Goal: Task Accomplishment & Management: Use online tool/utility

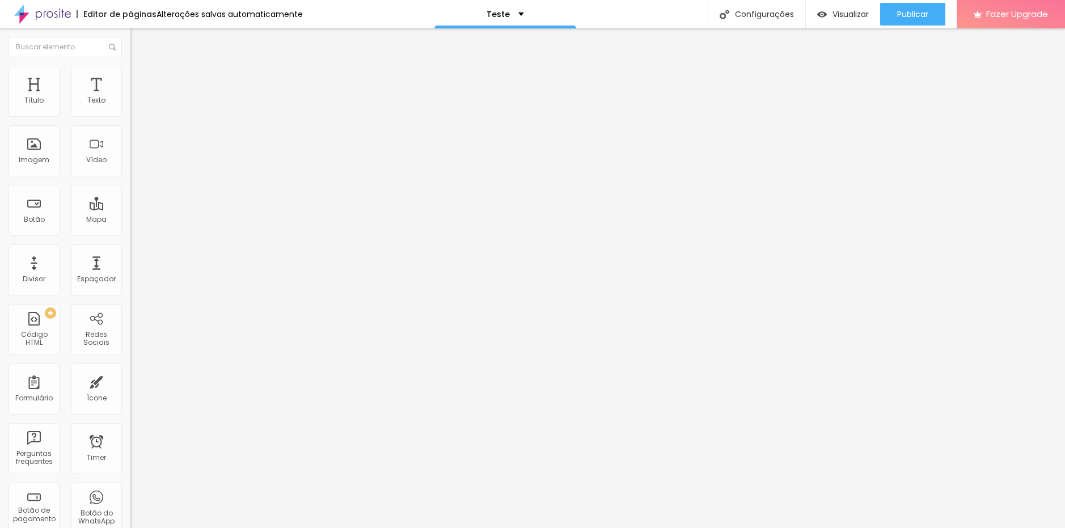
click at [135, 106] on icon "button" at bounding box center [138, 102] width 7 height 7
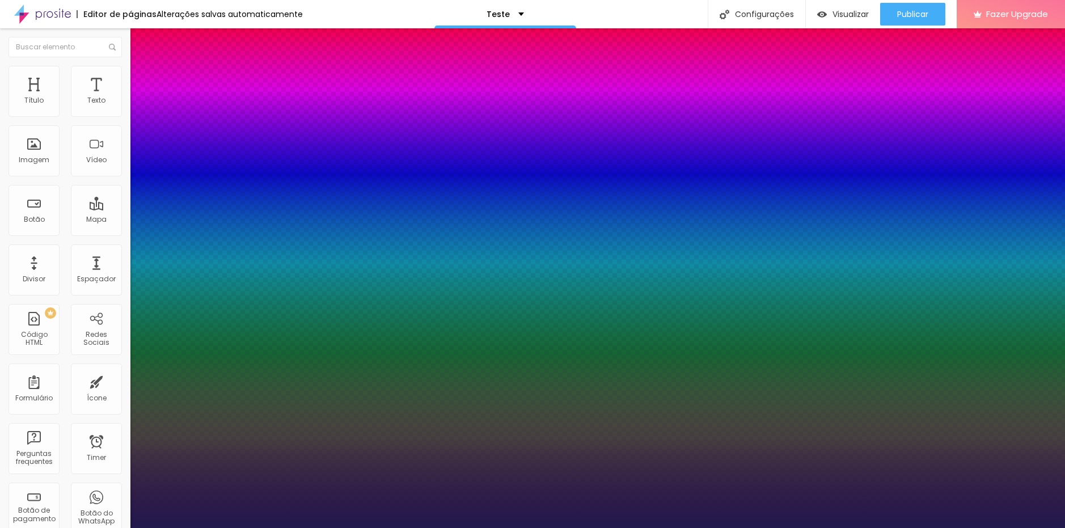
type input "1"
select select "PlayfairDisplay"
type input "1"
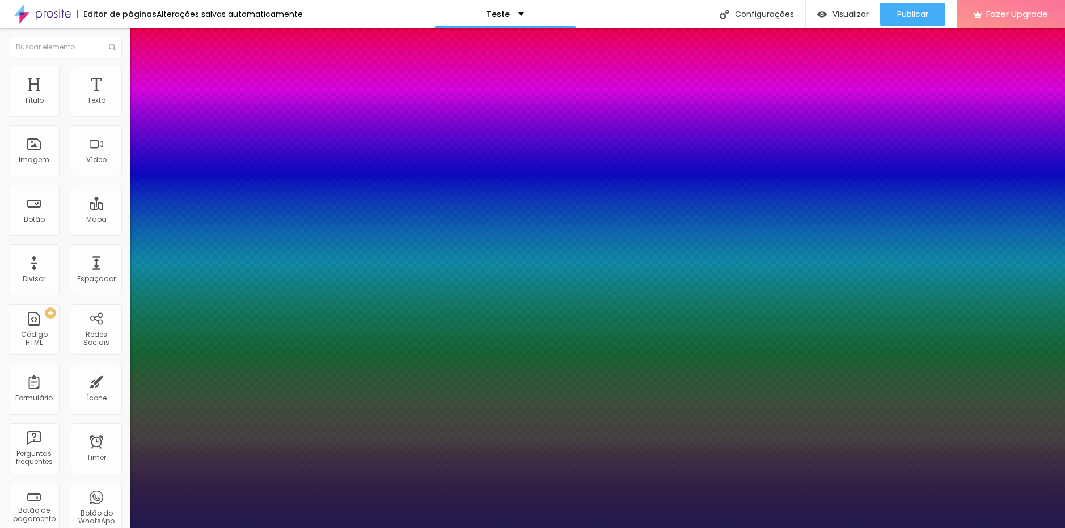
click at [585, 528] on div at bounding box center [532, 528] width 1065 height 0
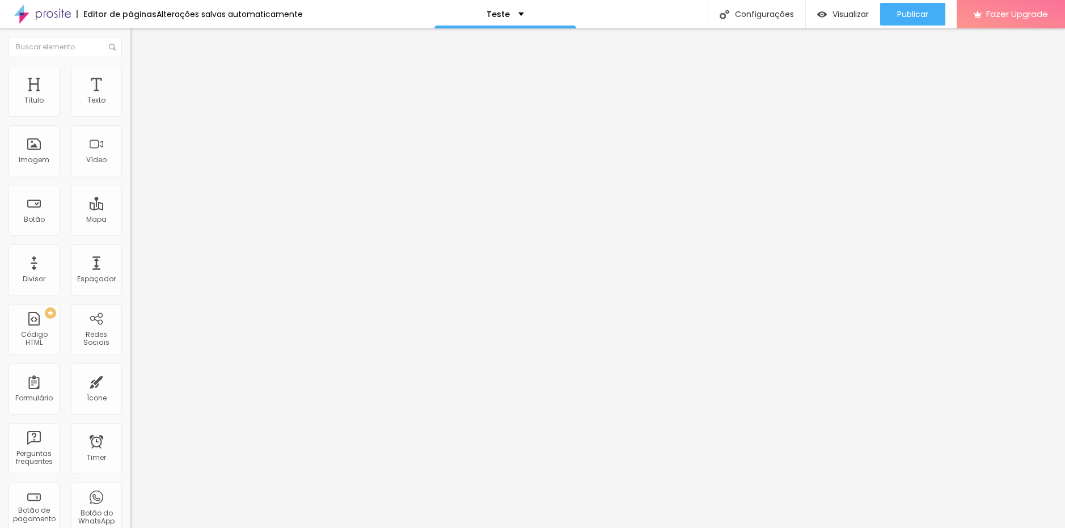
click at [130, 109] on button "button" at bounding box center [138, 103] width 16 height 12
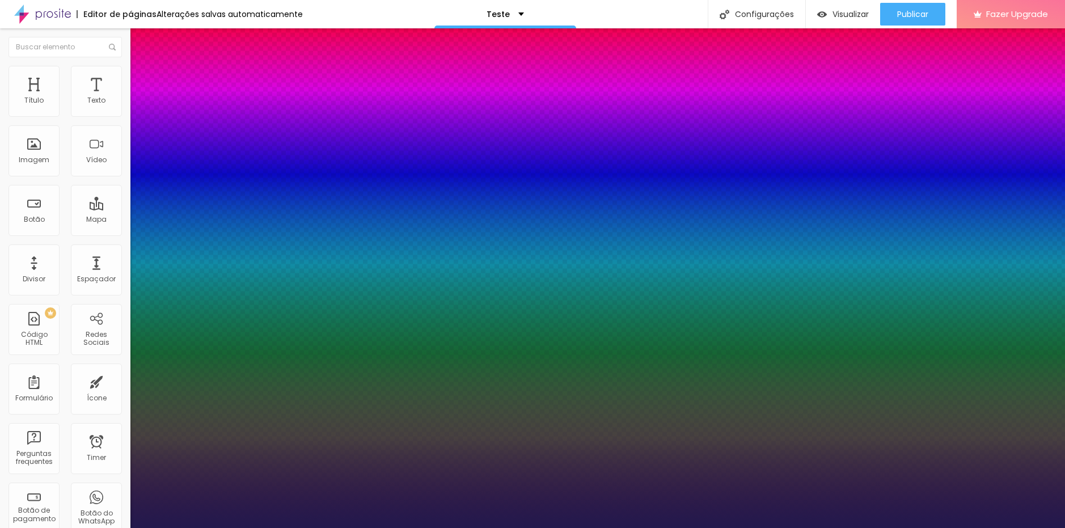
click at [395, 528] on div at bounding box center [532, 528] width 1065 height 0
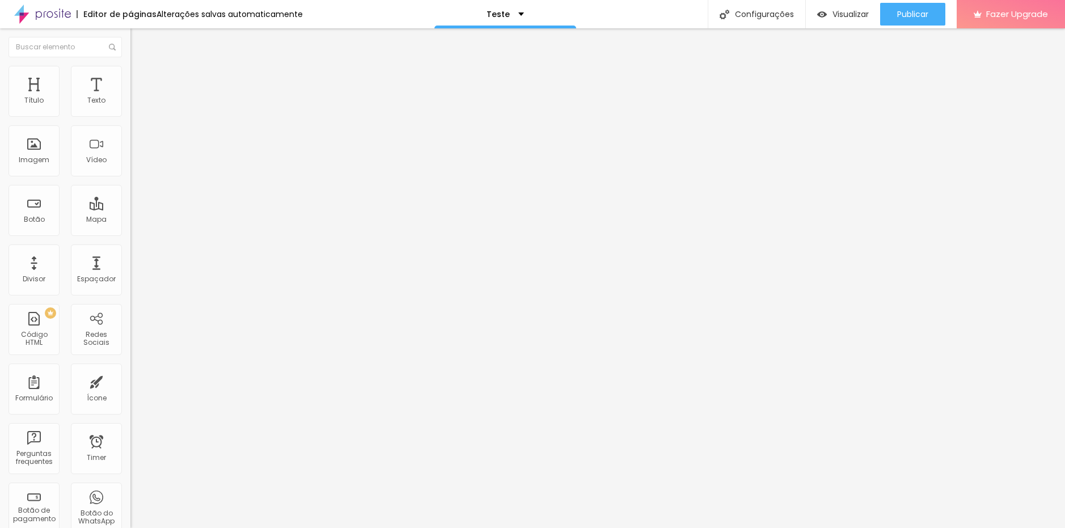
click at [135, 143] on icon "button" at bounding box center [138, 140] width 7 height 7
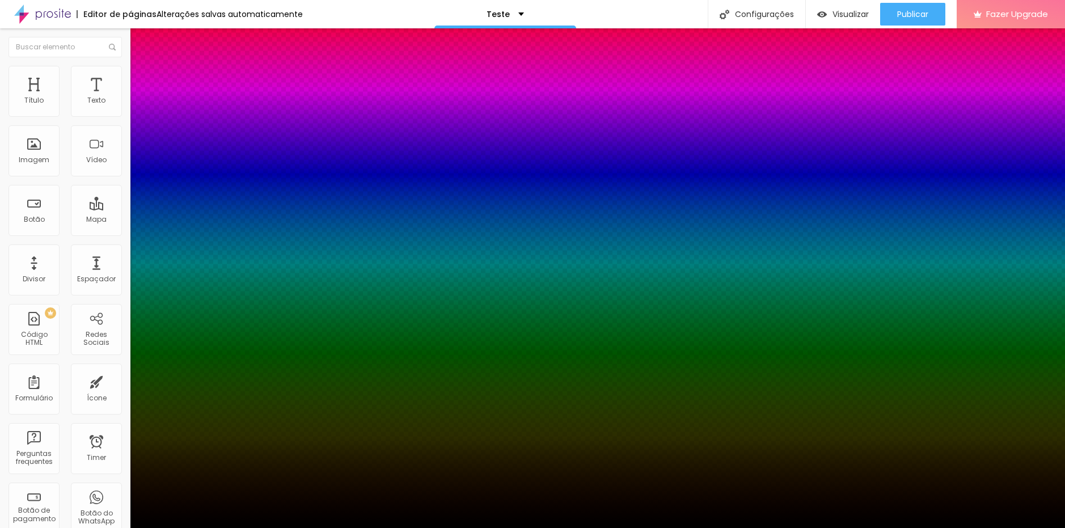
click at [208, 528] on div at bounding box center [532, 535] width 1065 height 0
click at [115, 528] on div at bounding box center [532, 528] width 1065 height 0
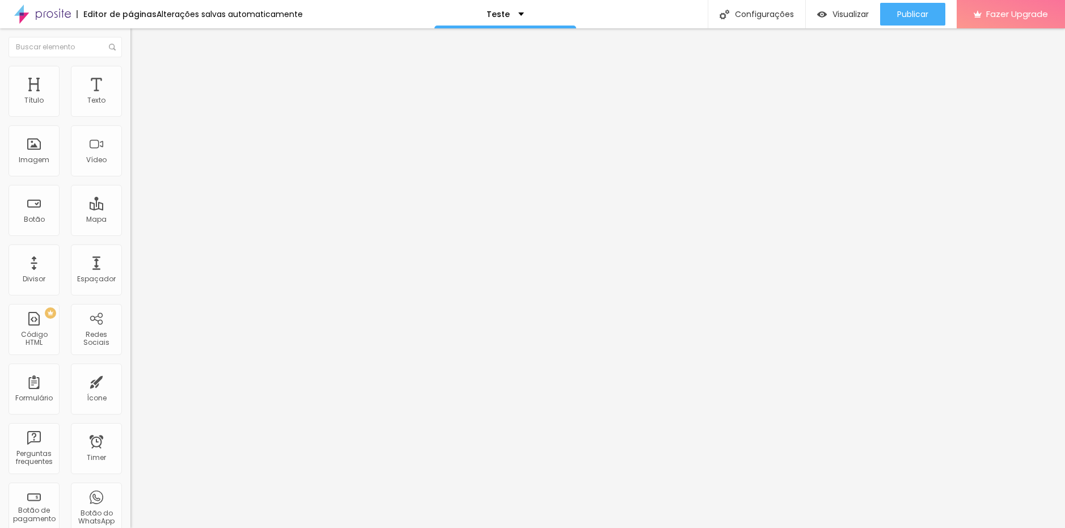
click at [135, 106] on icon "button" at bounding box center [138, 102] width 7 height 7
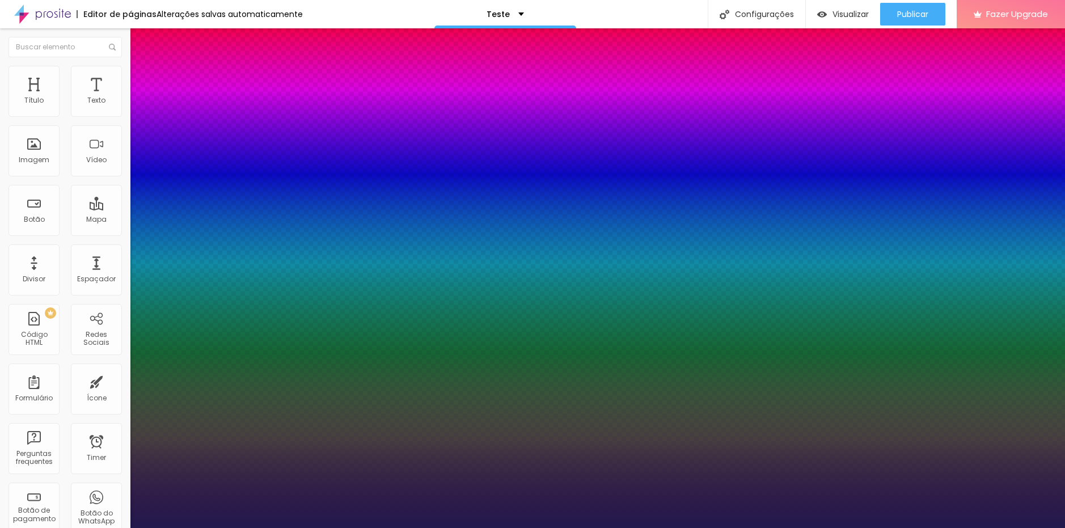
type input "20"
type input "19"
type input "18"
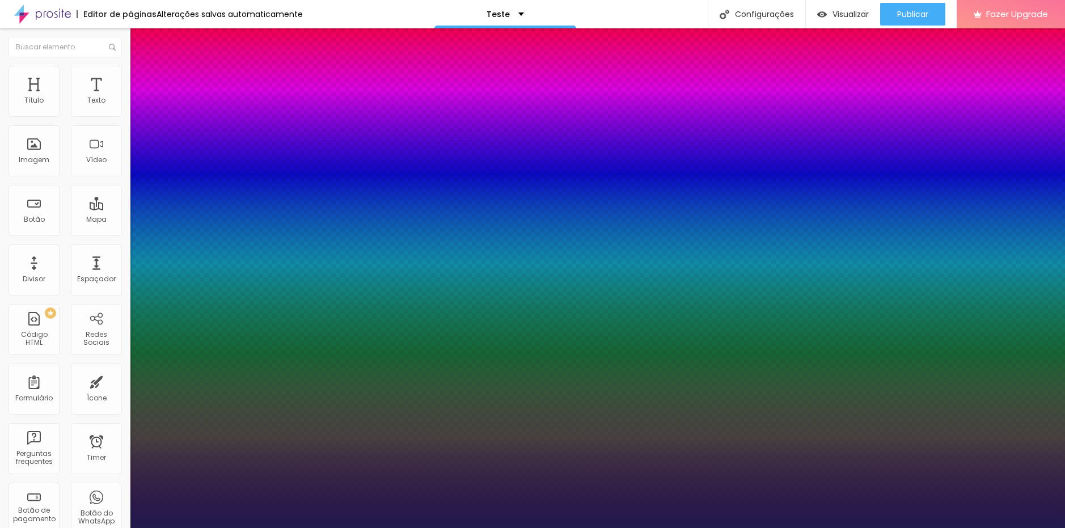
type input "18"
type input "16"
type input "18"
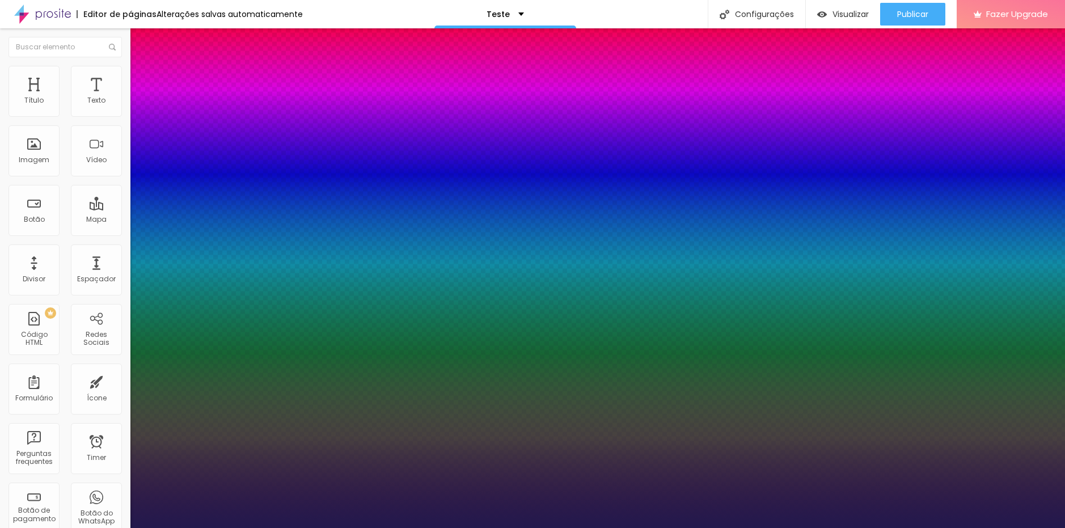
type input "19"
type input "18"
type input "17"
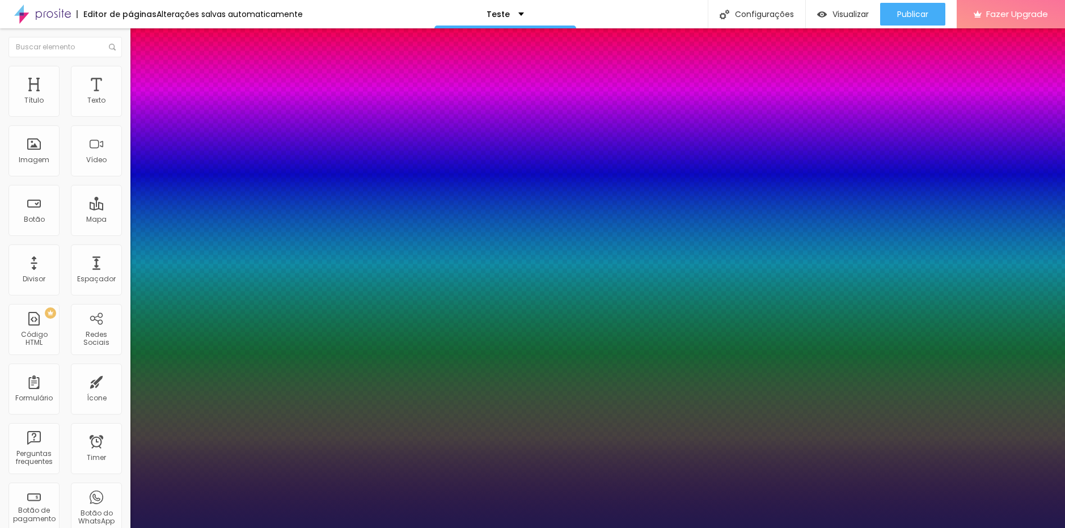
type input "17"
type input "16"
type input "17"
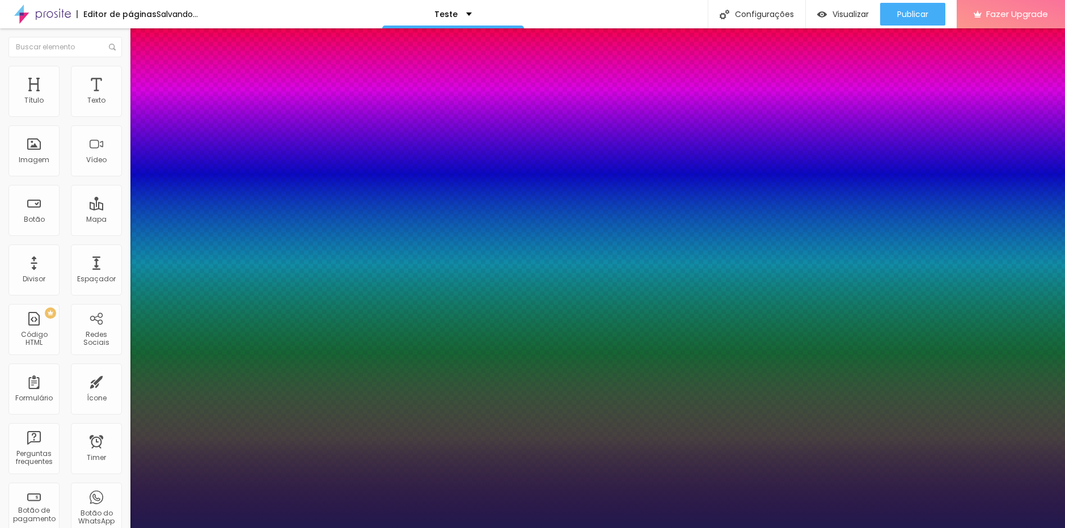
type input "18"
type input "1.2"
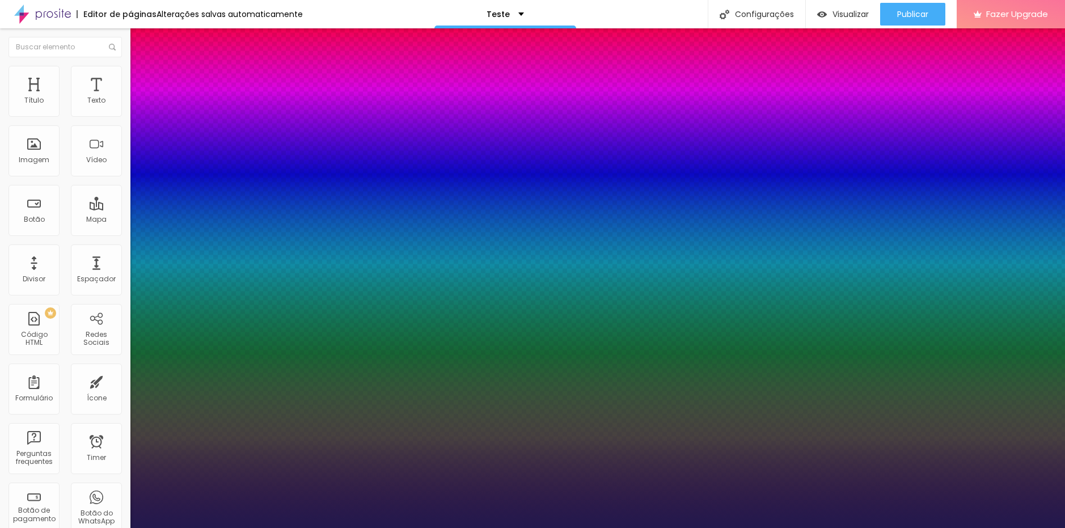
type input "1.2"
type input "1.3"
click at [528, 528] on div at bounding box center [532, 528] width 1065 height 0
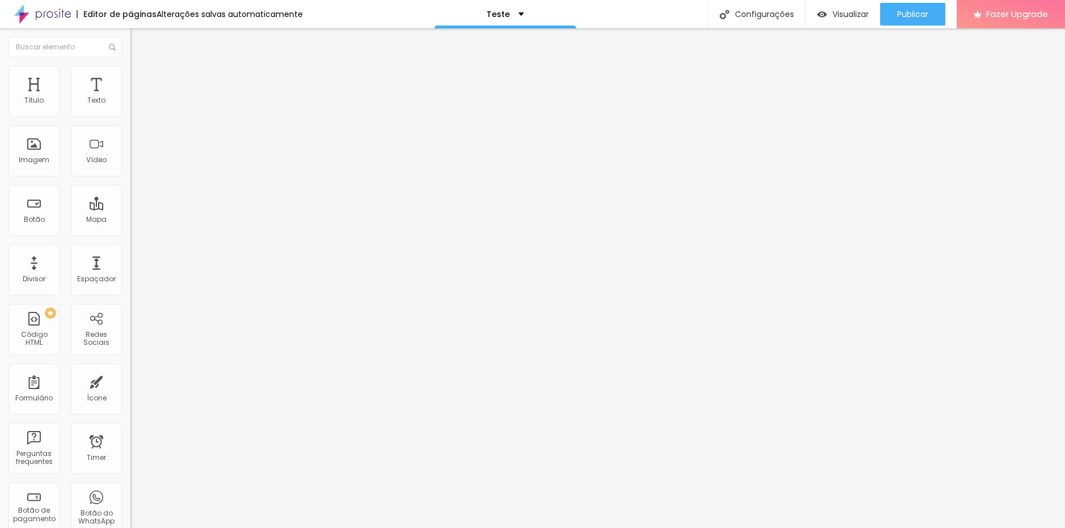
click at [130, 168] on button "button" at bounding box center [138, 162] width 16 height 12
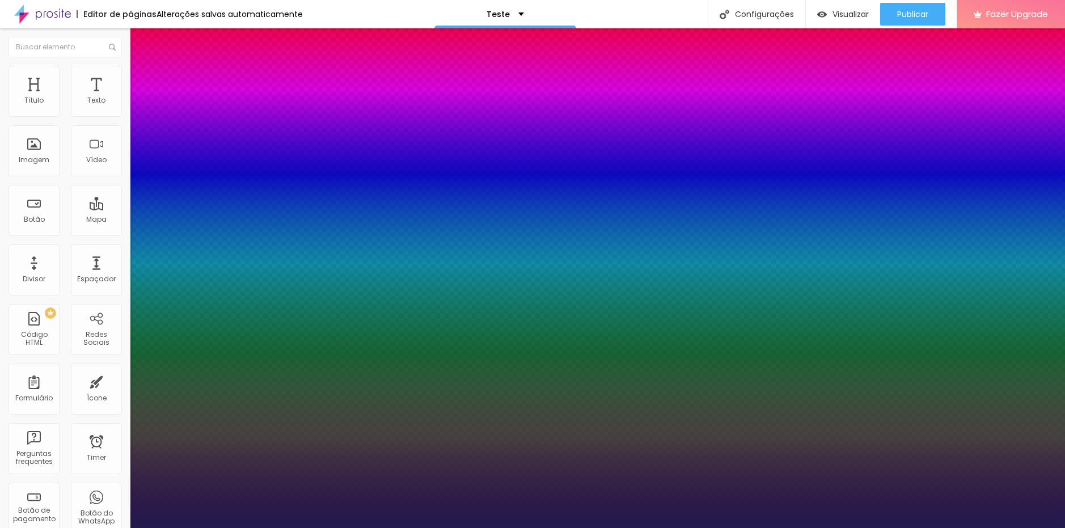
type input "1"
select select "IBMPlexMono-Bold"
drag, startPoint x: 193, startPoint y: 288, endPoint x: 200, endPoint y: 287, distance: 6.3
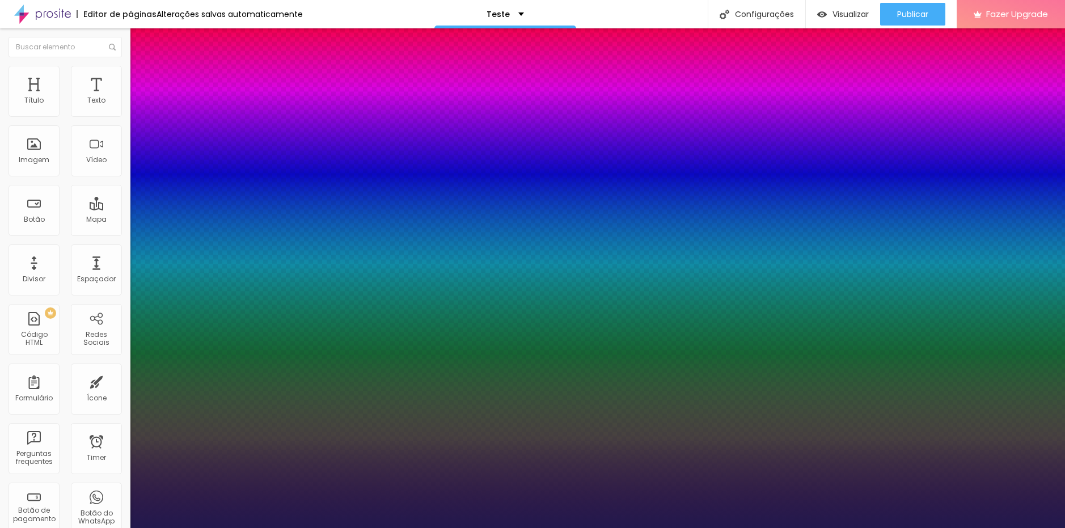
type input "1"
select select "Poppins"
type input "1"
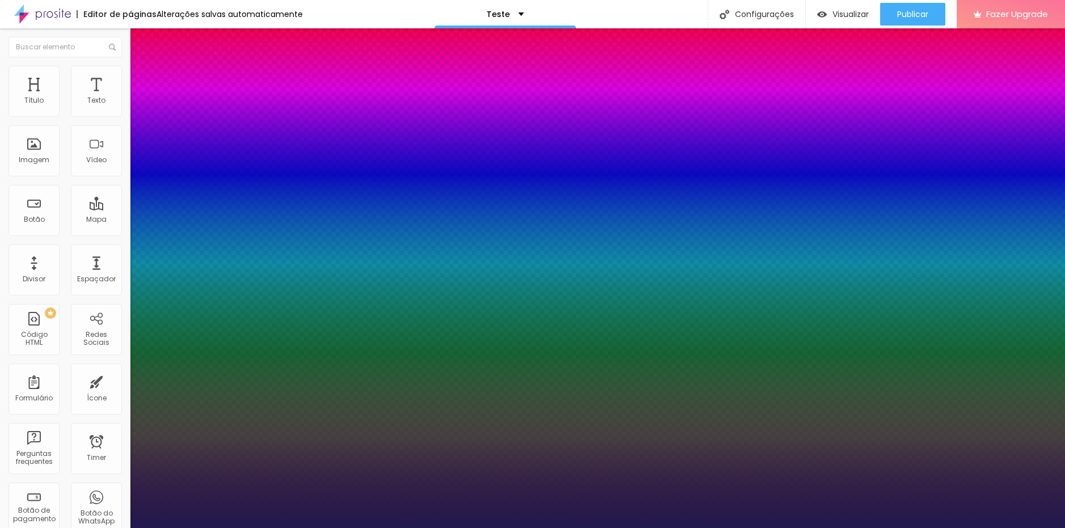
type input "22"
type input "1"
type input "22"
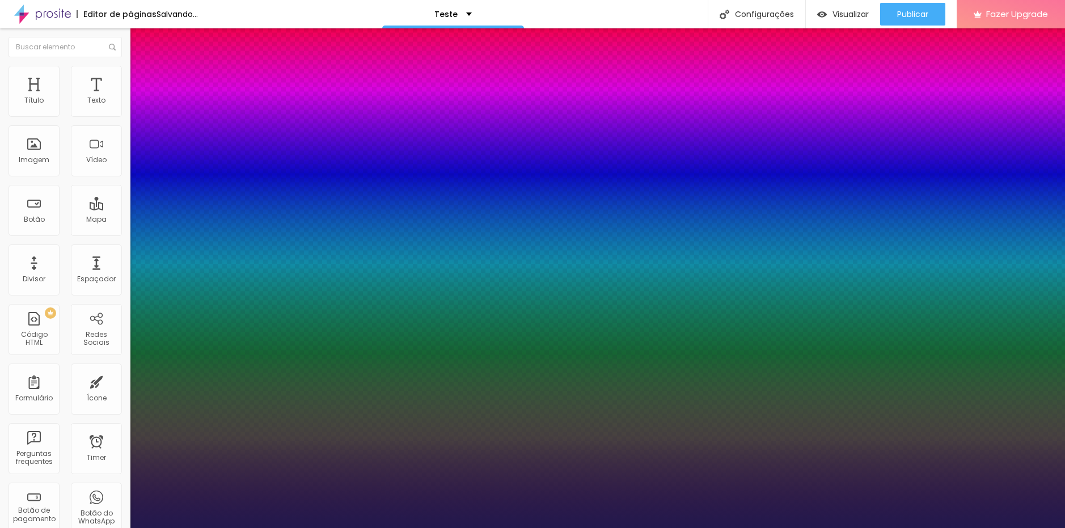
type input "1"
click at [525, 528] on div at bounding box center [532, 528] width 1065 height 0
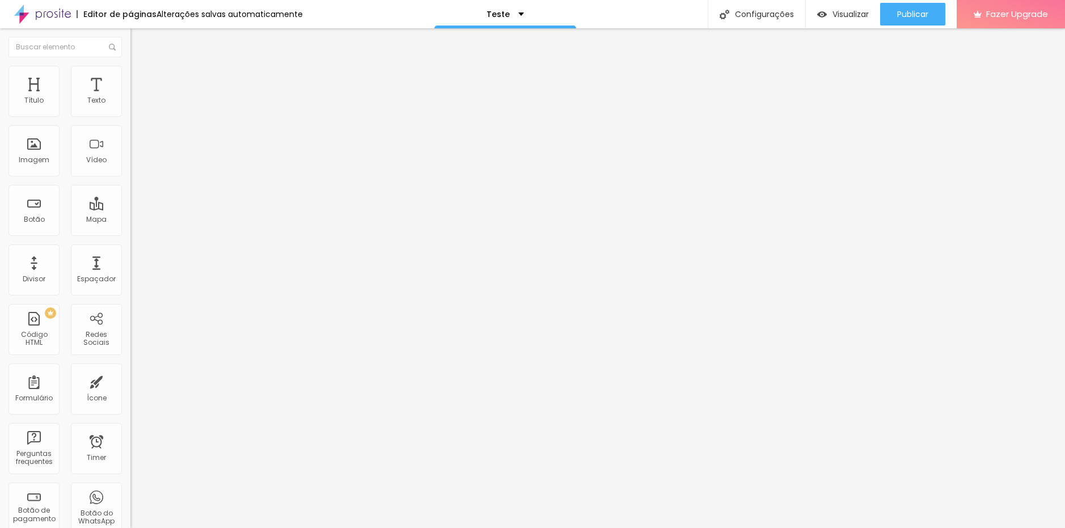
click at [135, 164] on icon "button" at bounding box center [138, 161] width 7 height 7
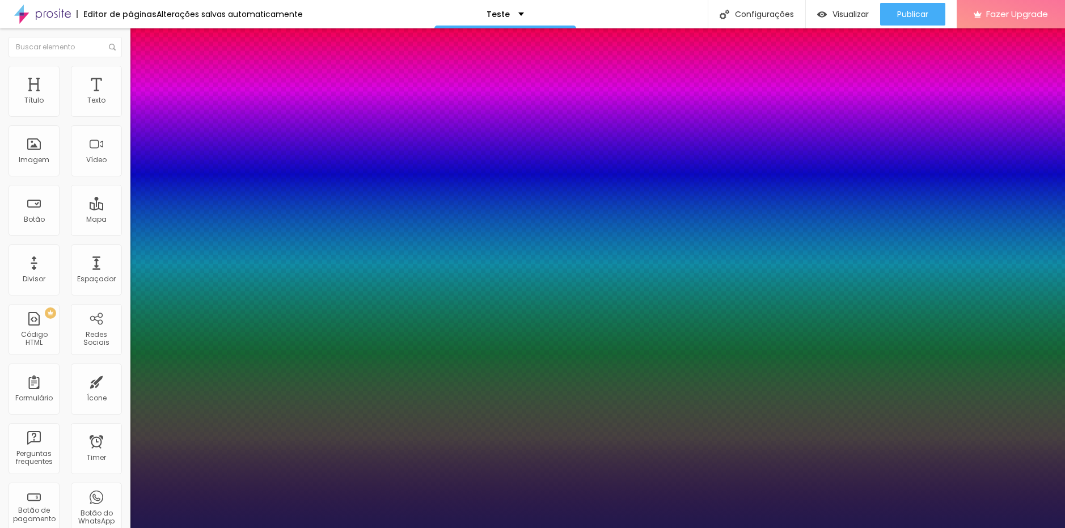
type input "1"
select select "Poppins"
type input "1"
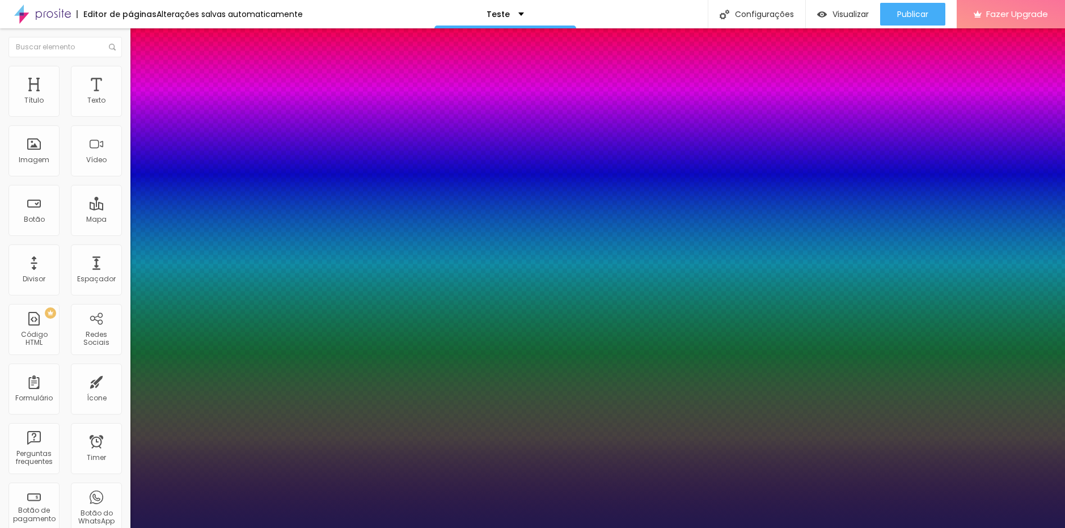
click at [750, 528] on div at bounding box center [532, 528] width 1065 height 0
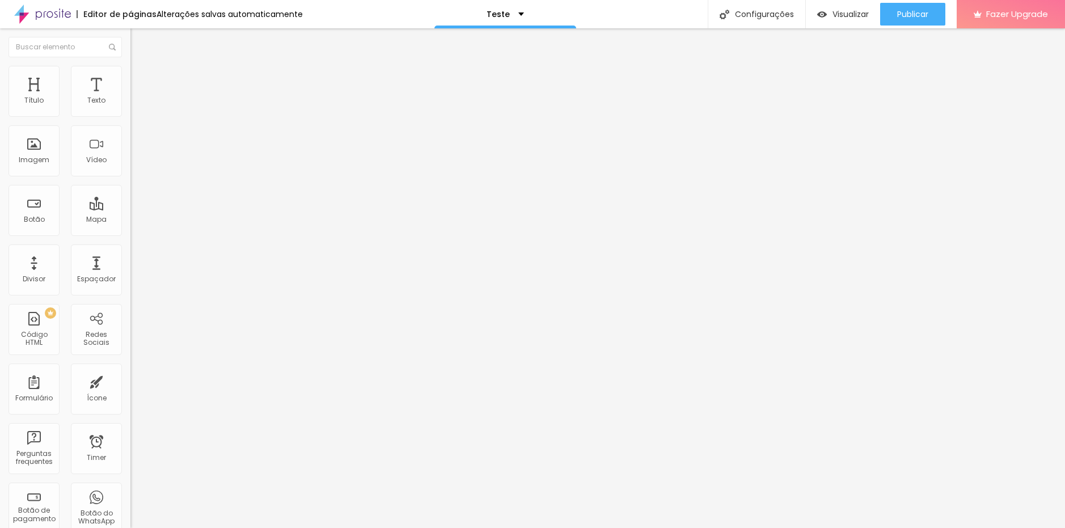
click at [130, 67] on li "Avançado" at bounding box center [195, 71] width 130 height 11
click at [141, 78] on span "Avançado" at bounding box center [159, 74] width 37 height 10
click at [130, 65] on img at bounding box center [135, 59] width 10 height 10
click at [136, 163] on icon "button" at bounding box center [138, 161] width 5 height 5
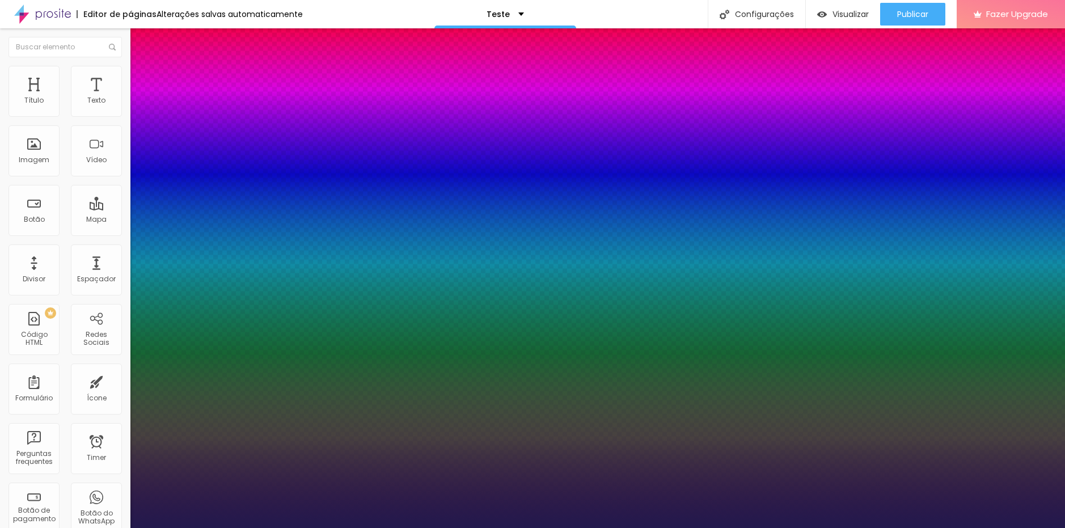
type input "1"
select select "Poppins"
type input "1"
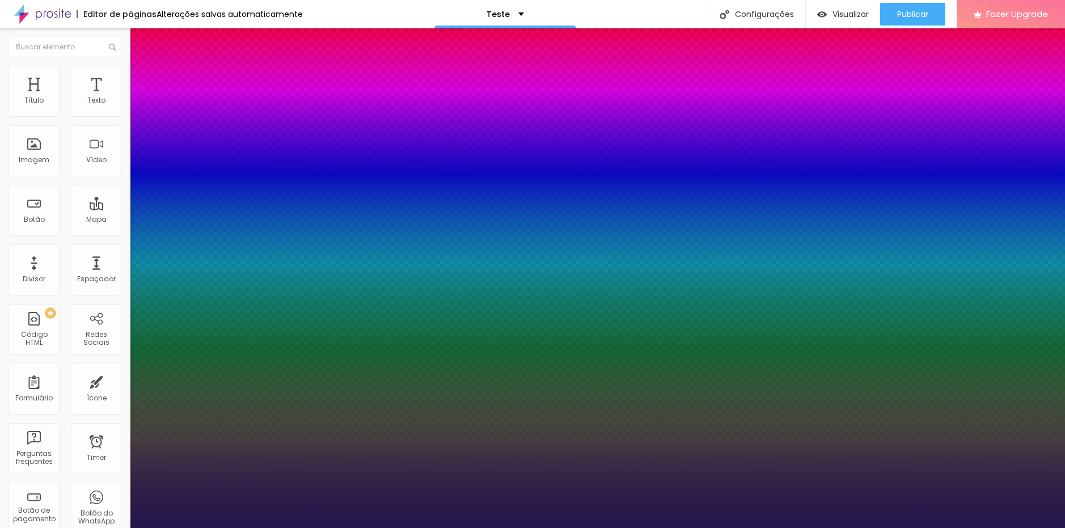
click at [552, 528] on div at bounding box center [532, 528] width 1065 height 0
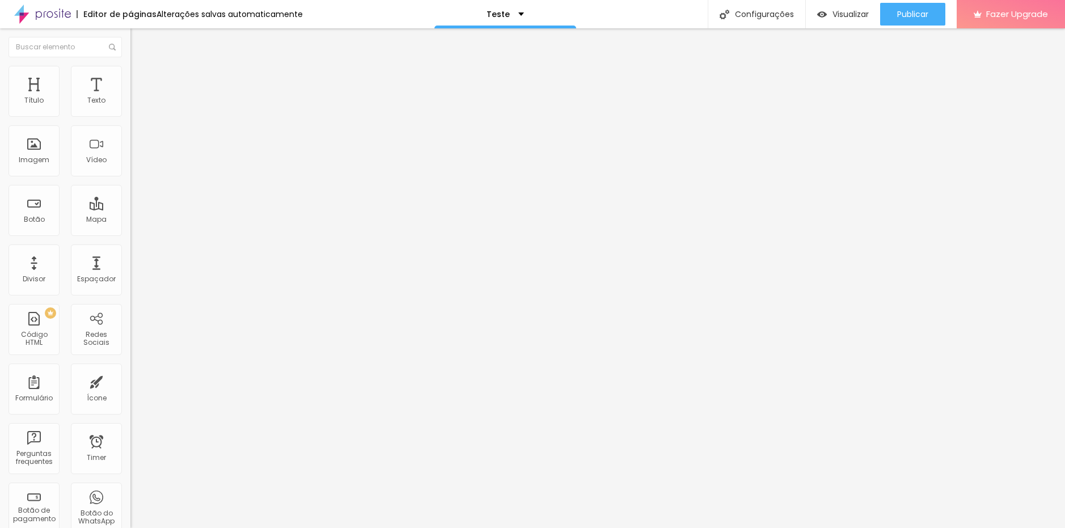
click at [139, 43] on img "button" at bounding box center [143, 41] width 9 height 9
click at [130, 168] on button "button" at bounding box center [138, 162] width 16 height 12
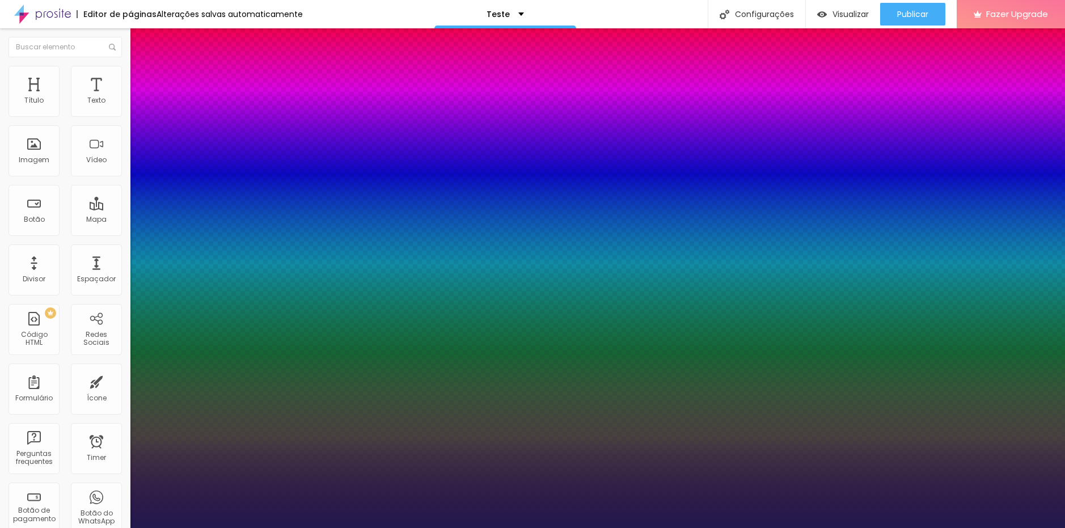
type input "1"
type input "21"
type input "1"
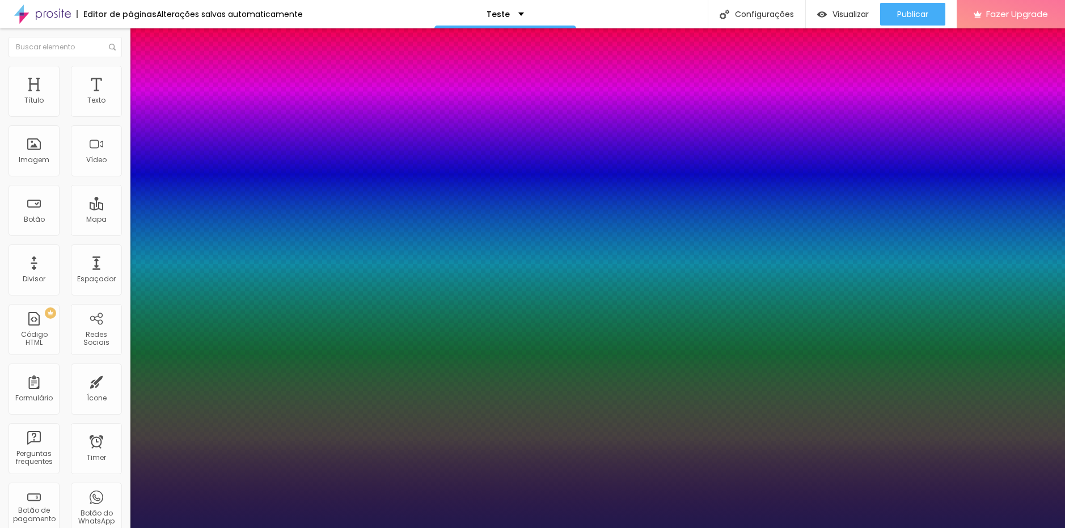
type input "20"
type input "1"
type input "20"
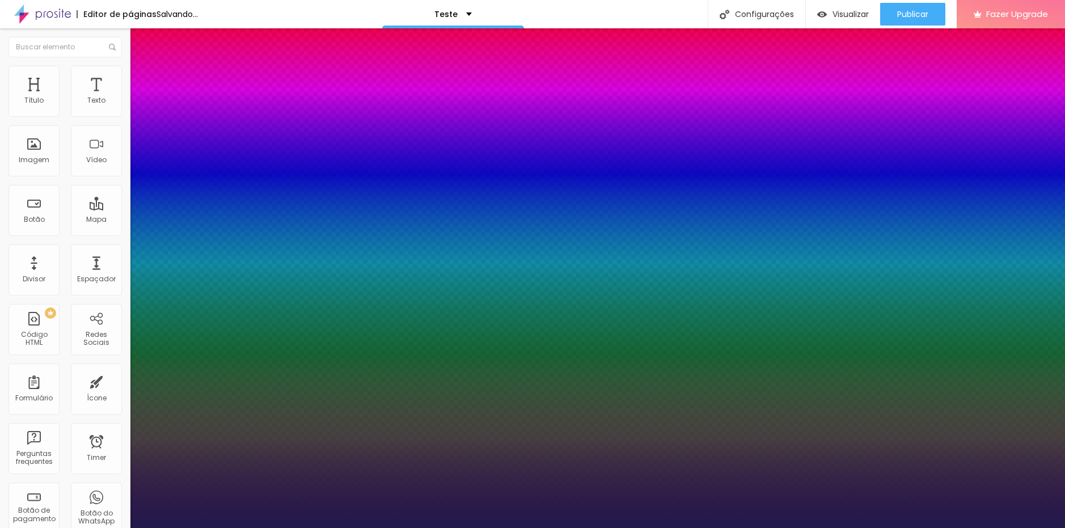
type input "1"
click at [441, 528] on div at bounding box center [532, 528] width 1065 height 0
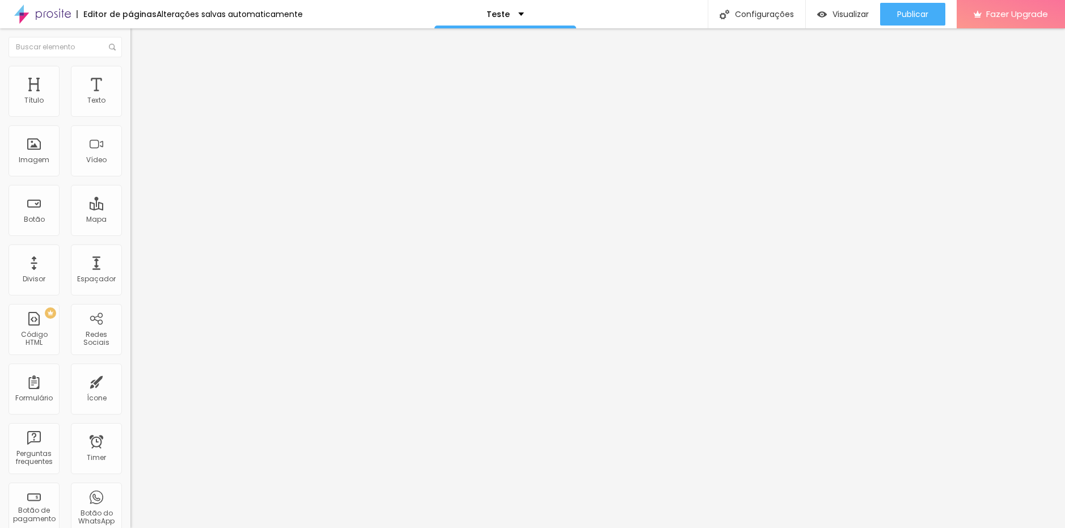
click at [141, 78] on span "Avançado" at bounding box center [159, 74] width 37 height 10
type input "8"
type input "4"
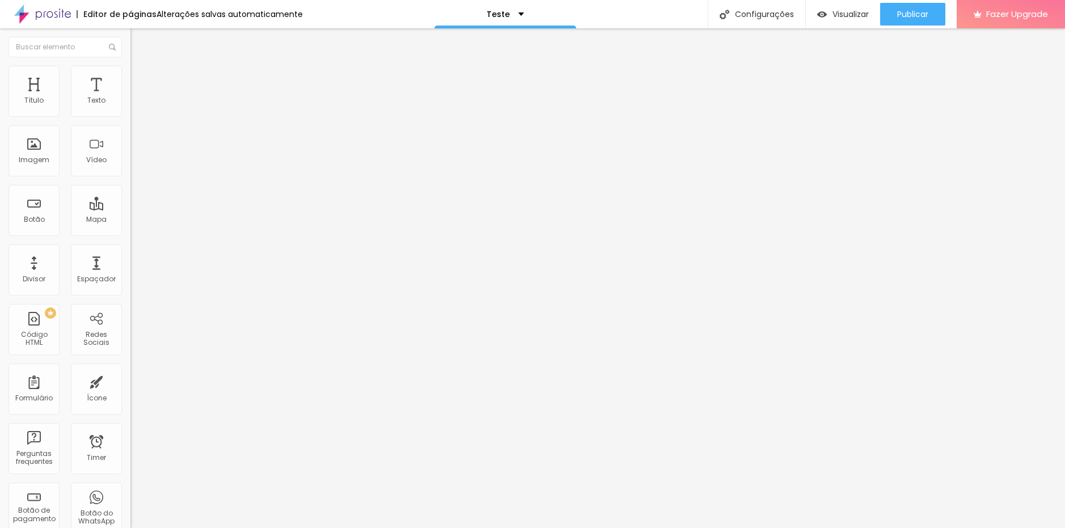
type input "4"
click at [130, 209] on input "range" at bounding box center [166, 213] width 73 height 9
click at [130, 168] on button "button" at bounding box center [138, 162] width 16 height 12
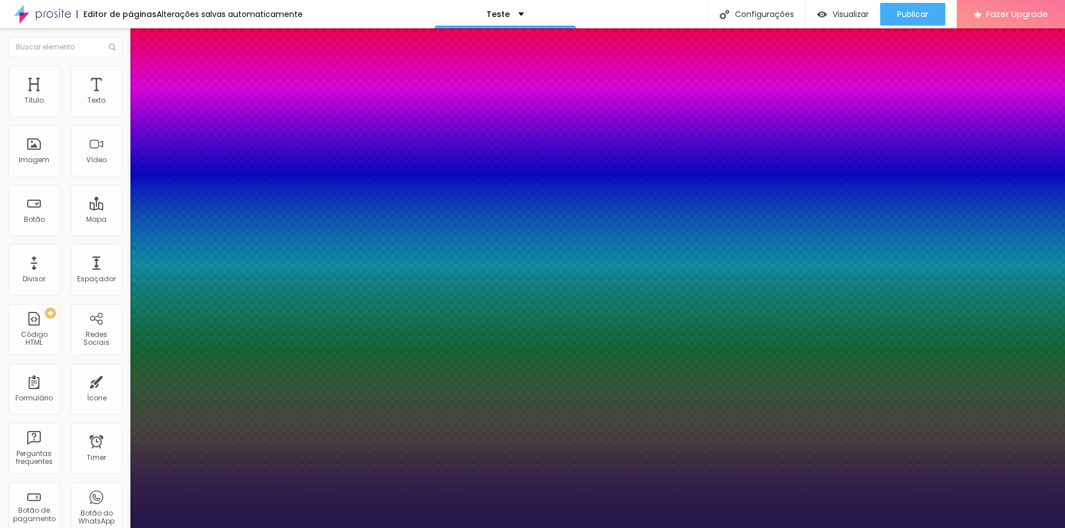
type input "1"
click at [594, 528] on div at bounding box center [532, 528] width 1065 height 0
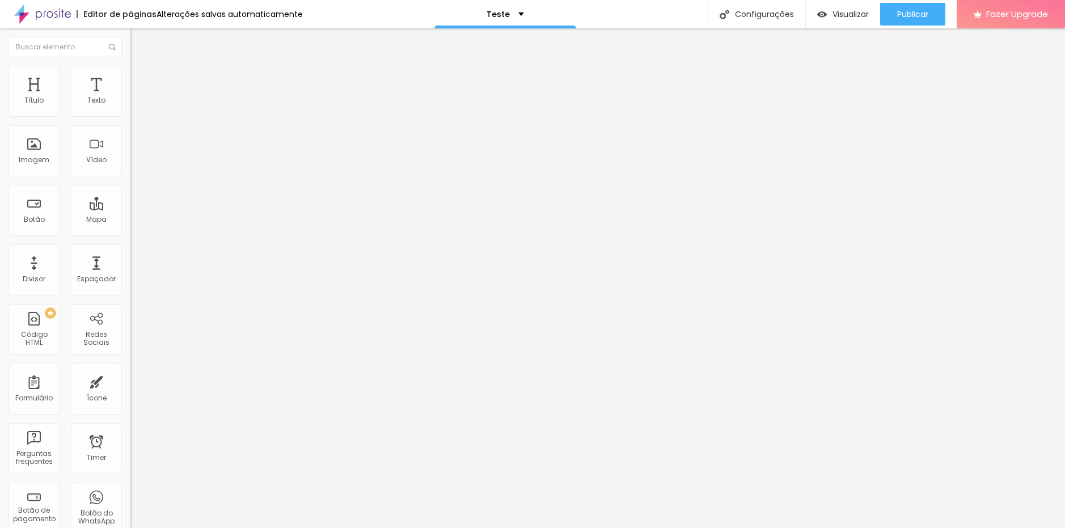
click at [135, 164] on icon "button" at bounding box center [138, 161] width 7 height 7
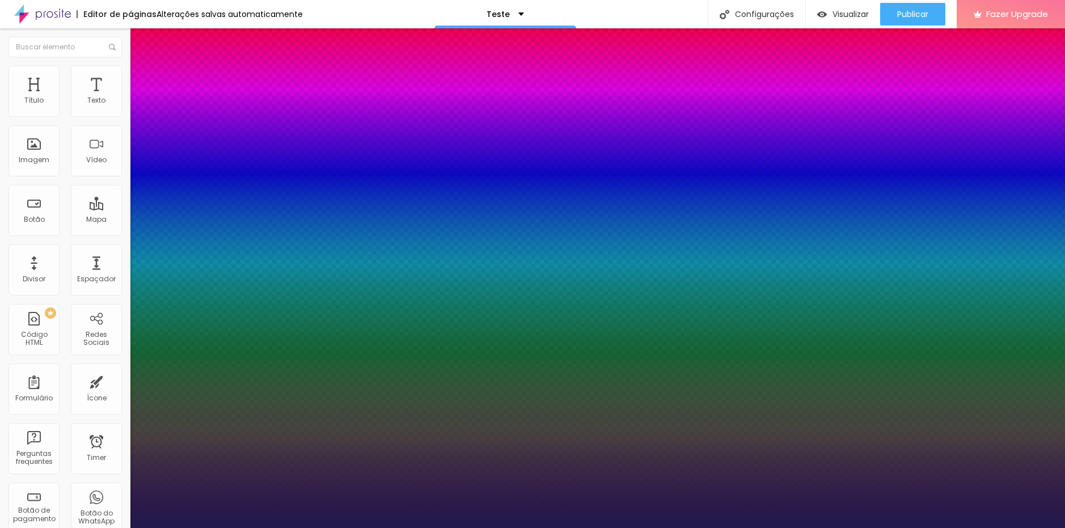
type input "1"
type input "21"
type input "1"
type input "22"
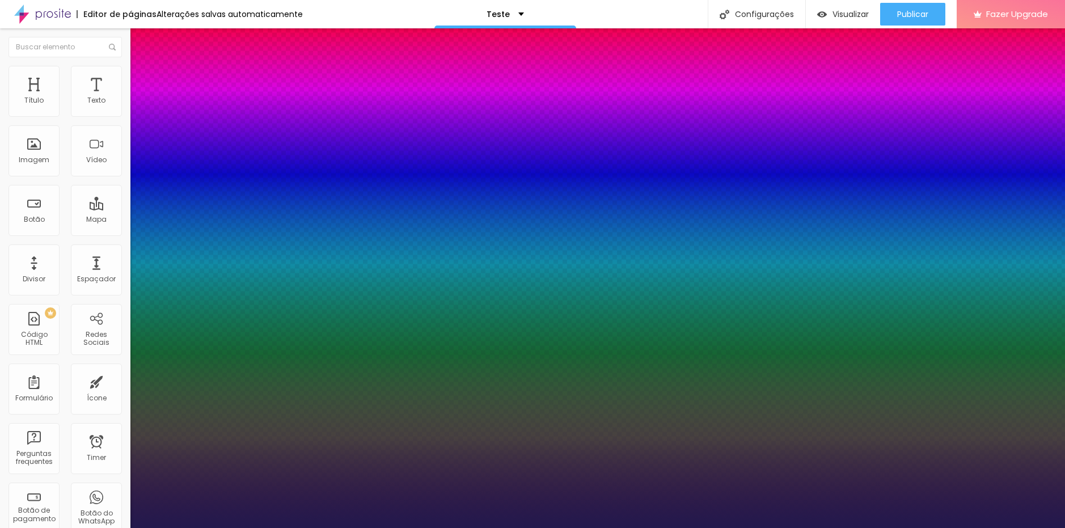
type input "22"
type input "1"
type input "21"
type input "1"
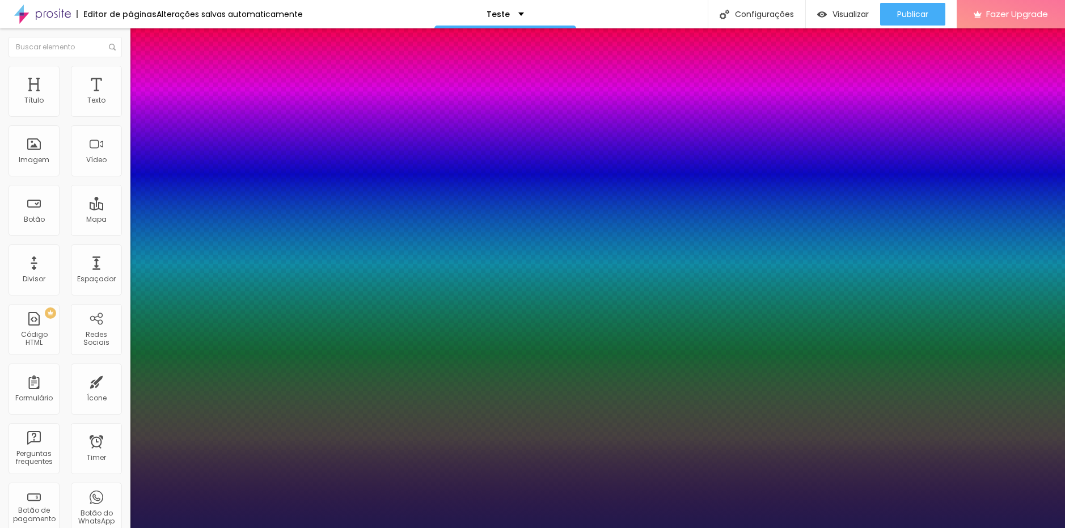
type input "20"
type input "1"
type input "18"
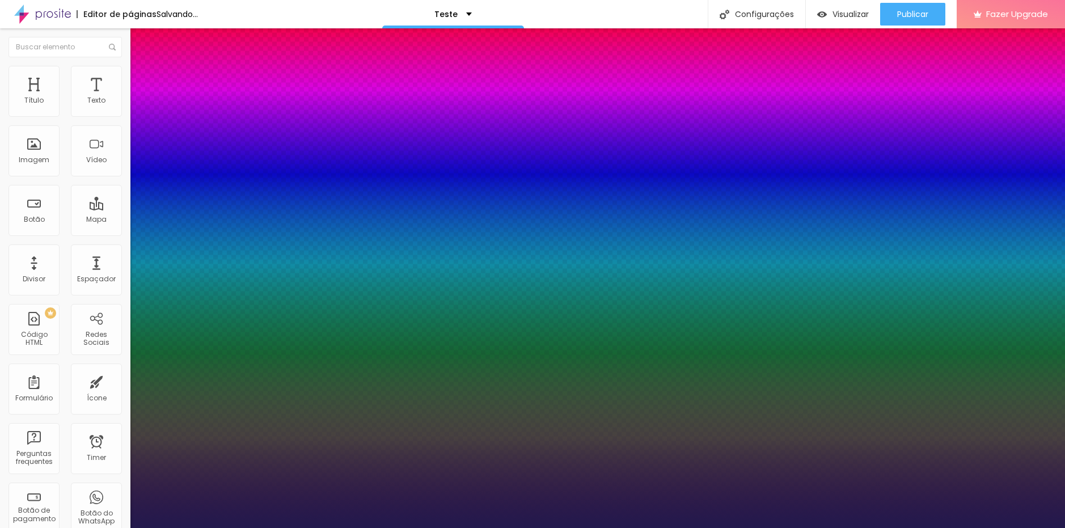
type input "1"
type input "19"
type input "1"
type input "20"
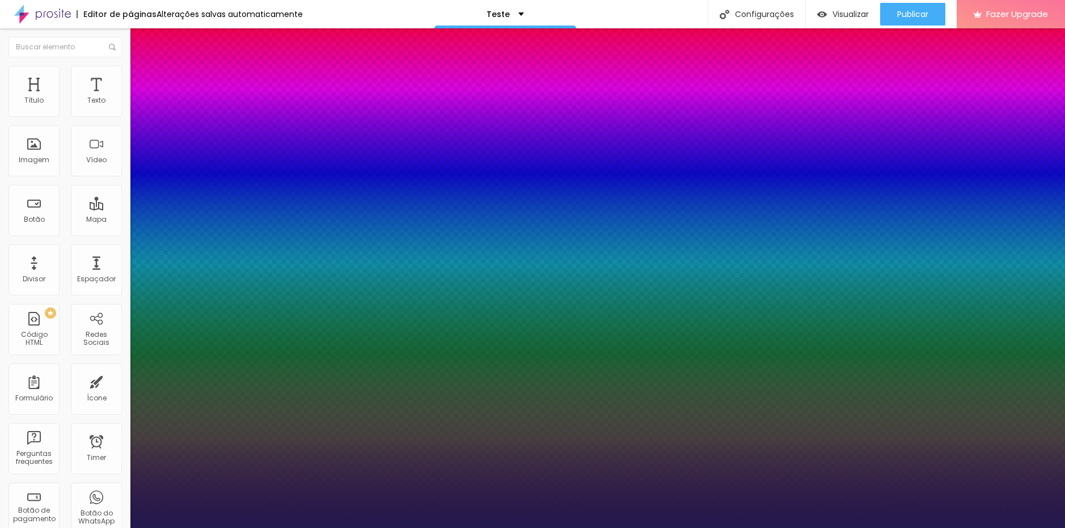
type input "20"
type input "1"
type input "21"
type input "1"
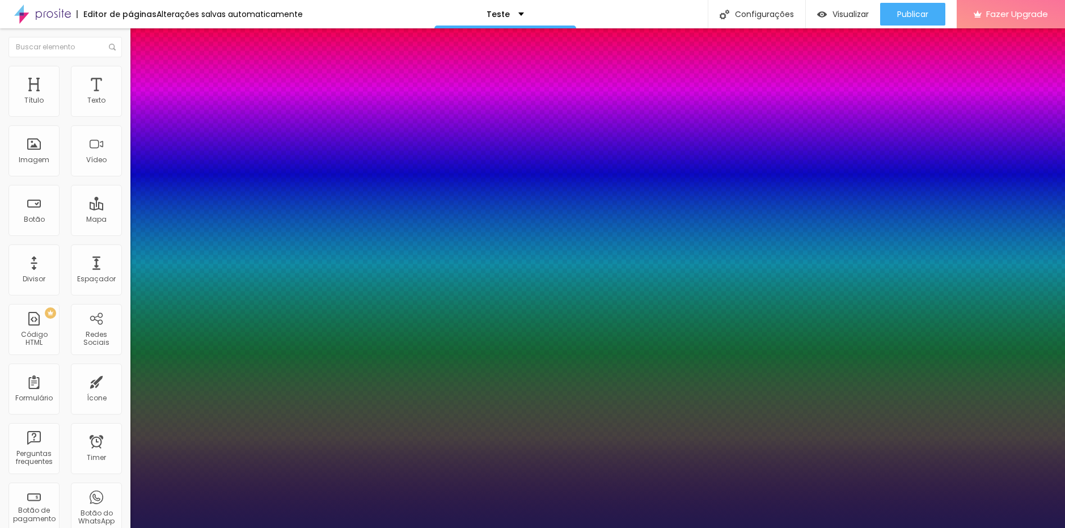
type input "20"
type input "1"
type input "19"
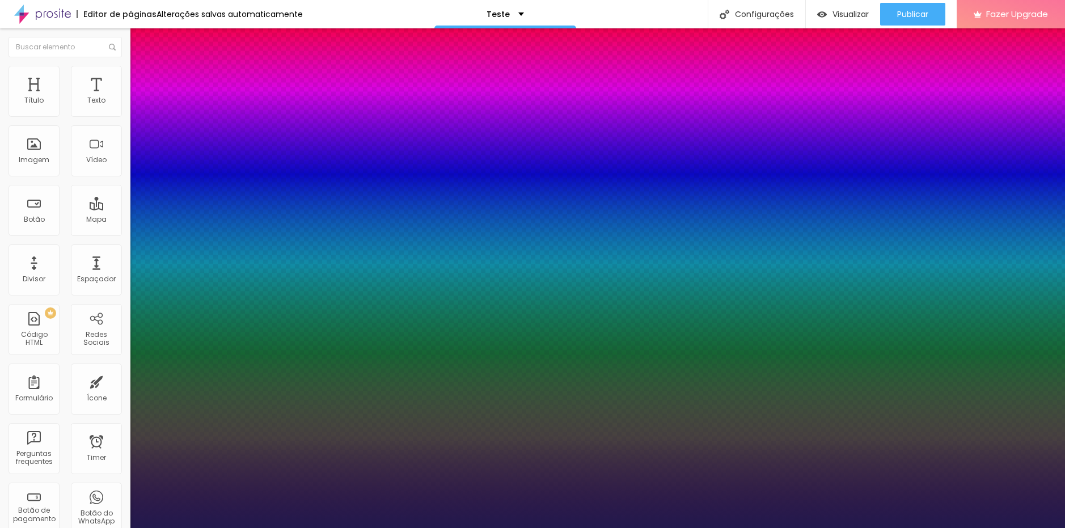
type input "1"
type input "20"
type input "1"
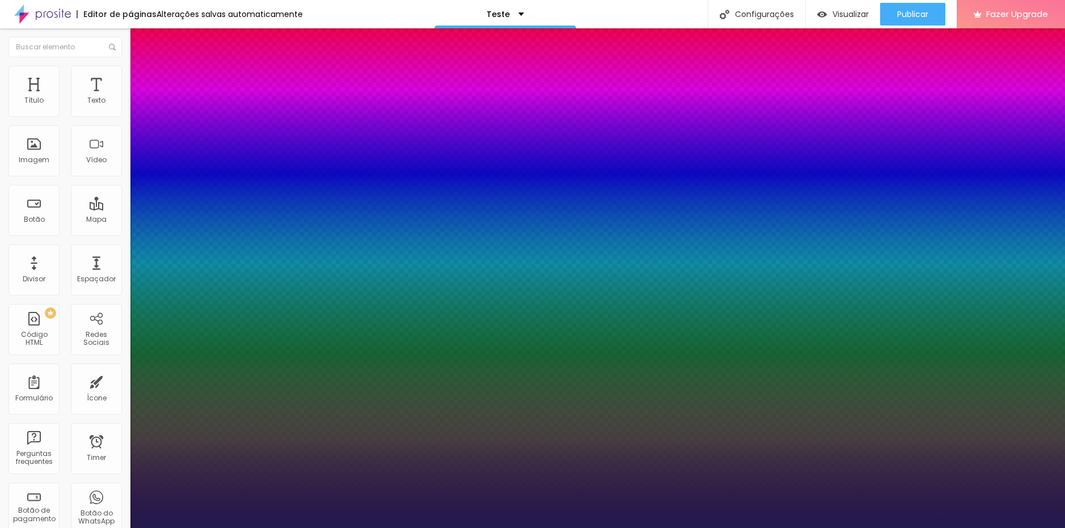
click at [580, 528] on div at bounding box center [532, 528] width 1065 height 0
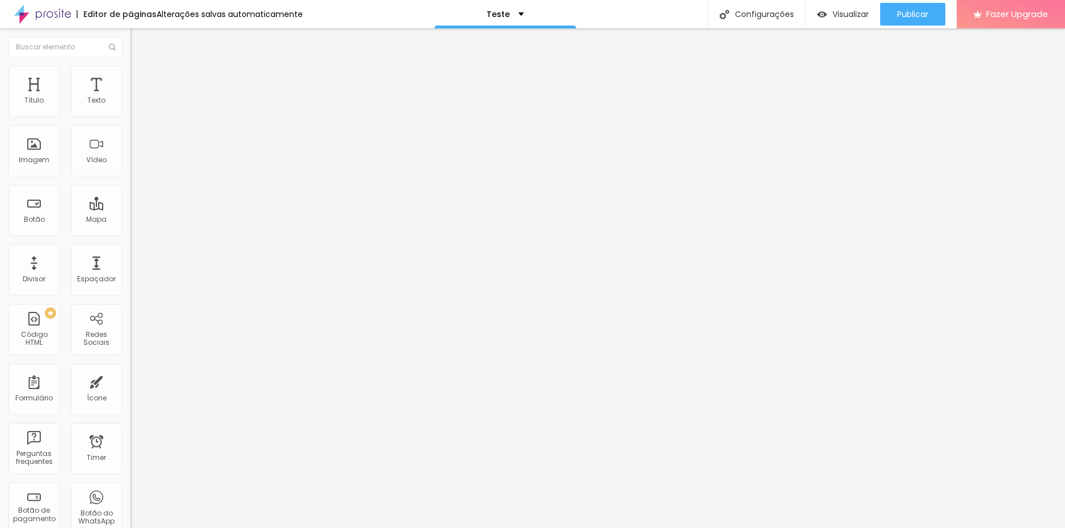
click at [141, 76] on span "Avançado" at bounding box center [159, 74] width 37 height 10
type input "8"
type input "7"
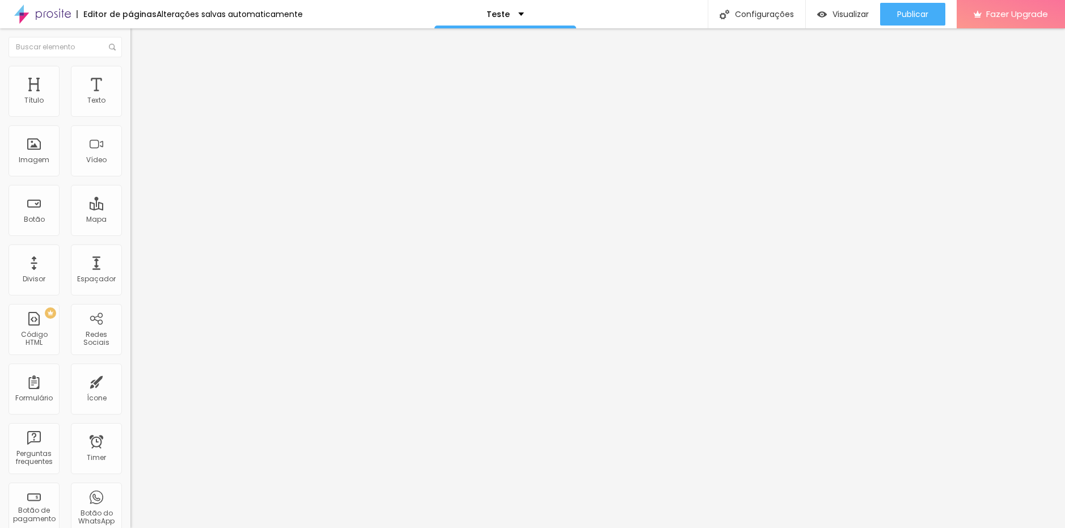
type input "6"
type input "5"
type input "4"
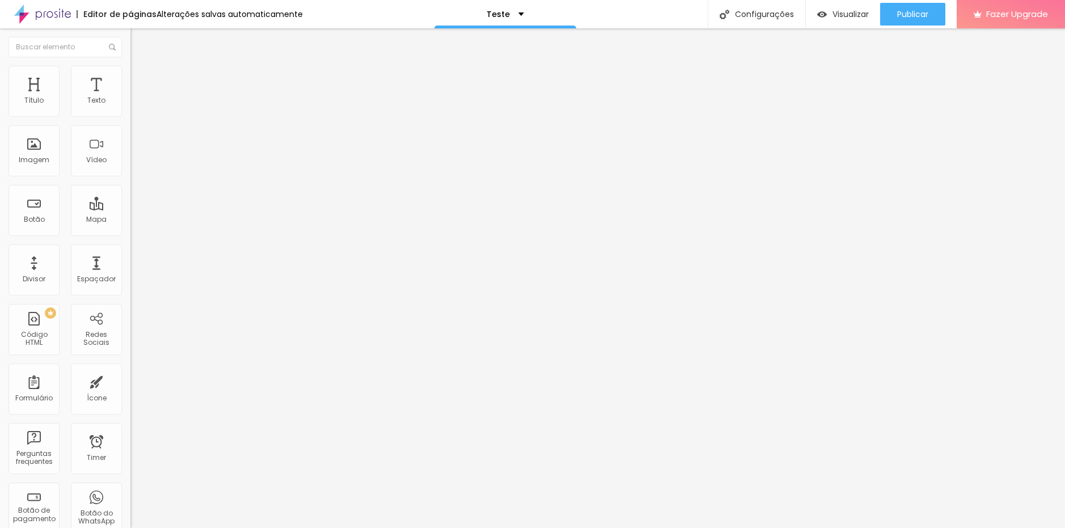
type input "4"
type input "3"
type input "2"
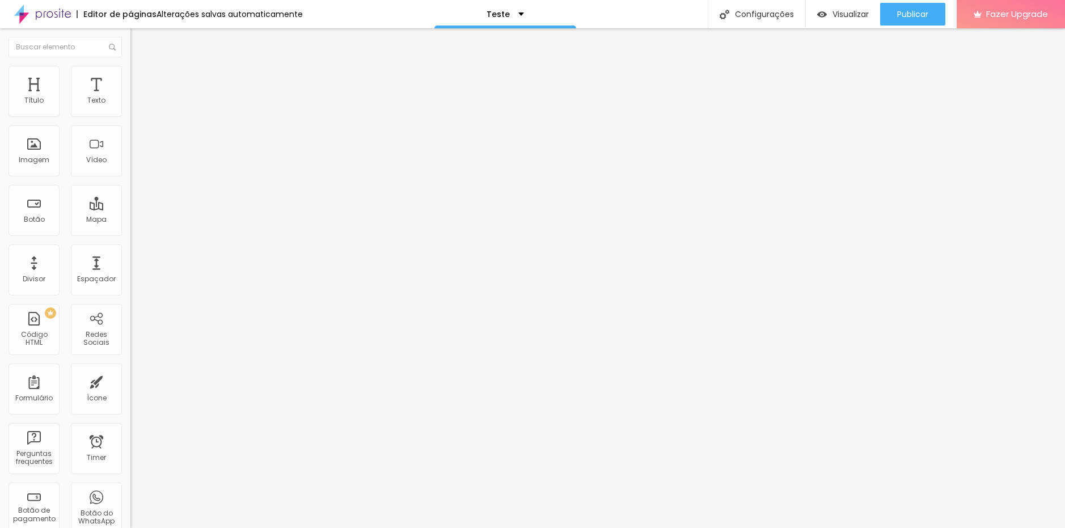
type input "3"
type input "4"
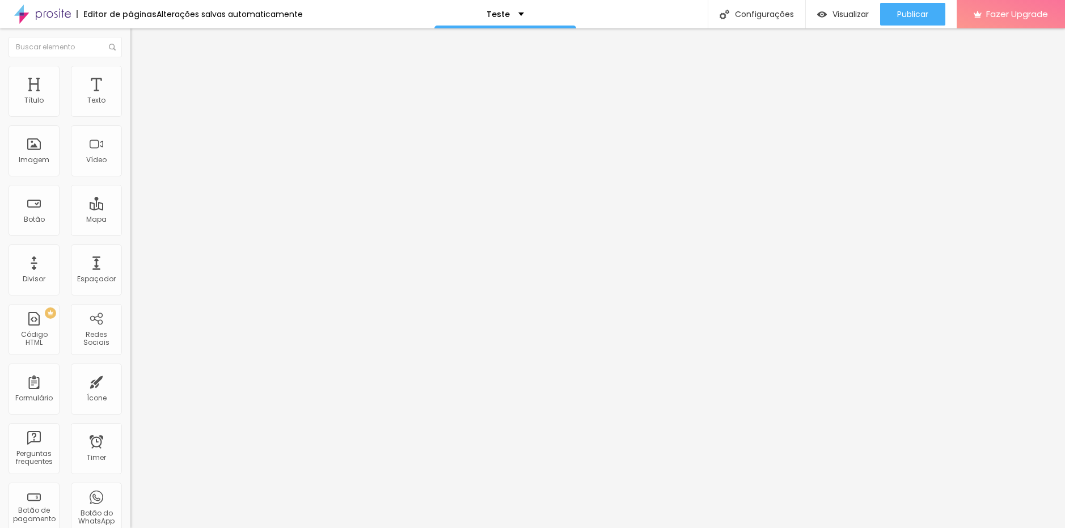
click at [130, 209] on input "range" at bounding box center [166, 213] width 73 height 9
click at [130, 66] on li "Estilo" at bounding box center [195, 59] width 130 height 11
click at [135, 164] on icon "button" at bounding box center [138, 161] width 7 height 7
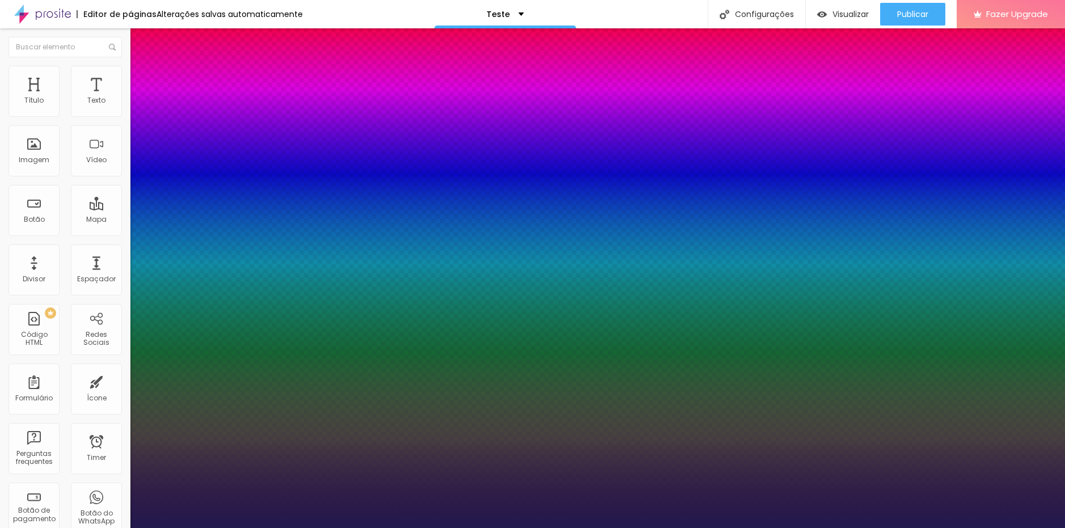
type input "1"
type input "20"
type input "1"
type input "21"
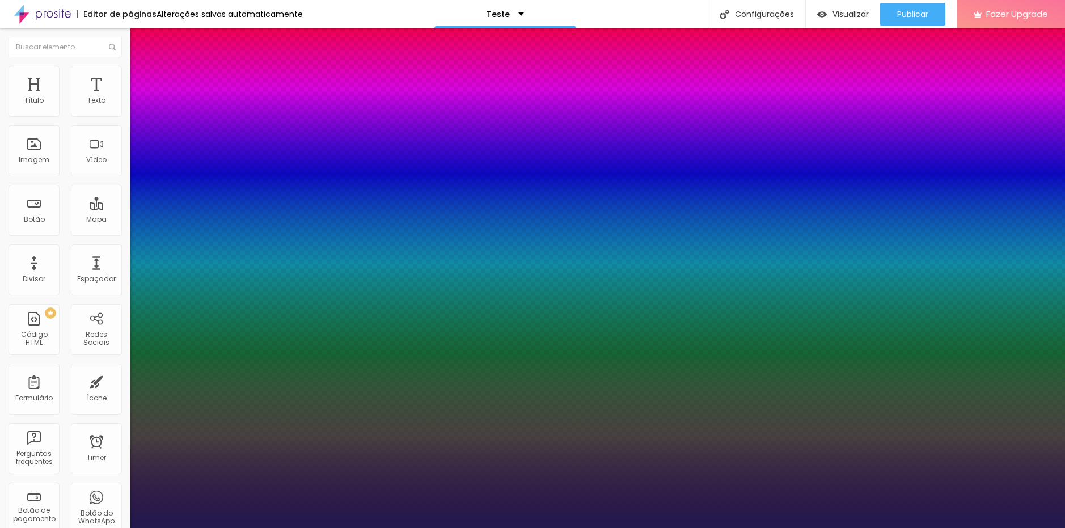
type input "21"
type input "1"
type input "22"
type input "1"
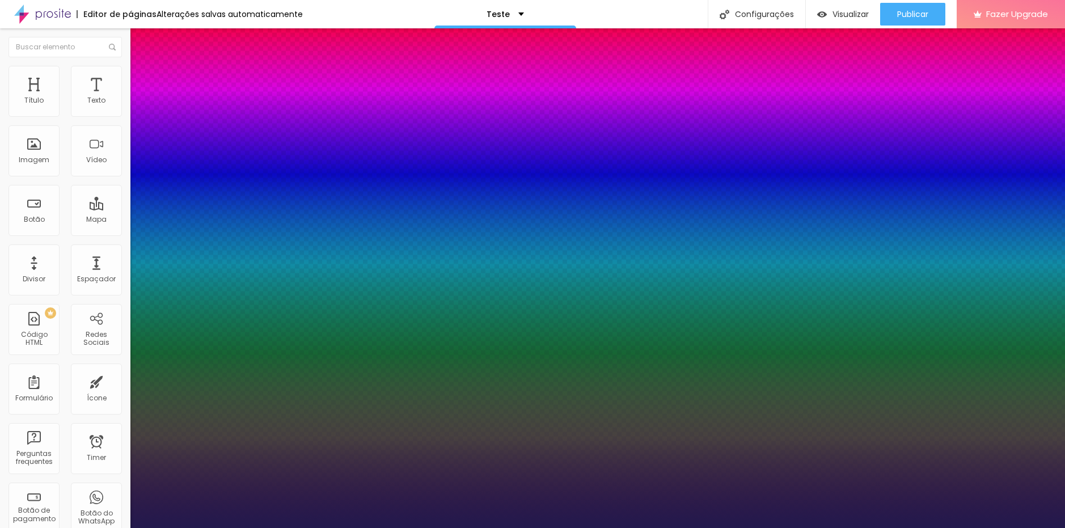
type input "23"
type input "1"
type input "22"
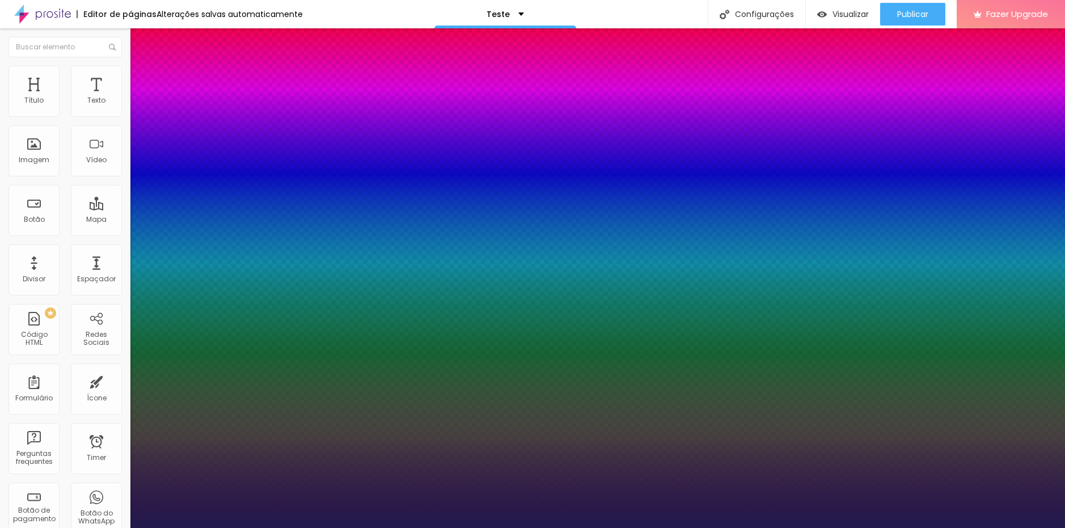
type input "1"
type input "21"
type input "1"
type input "20"
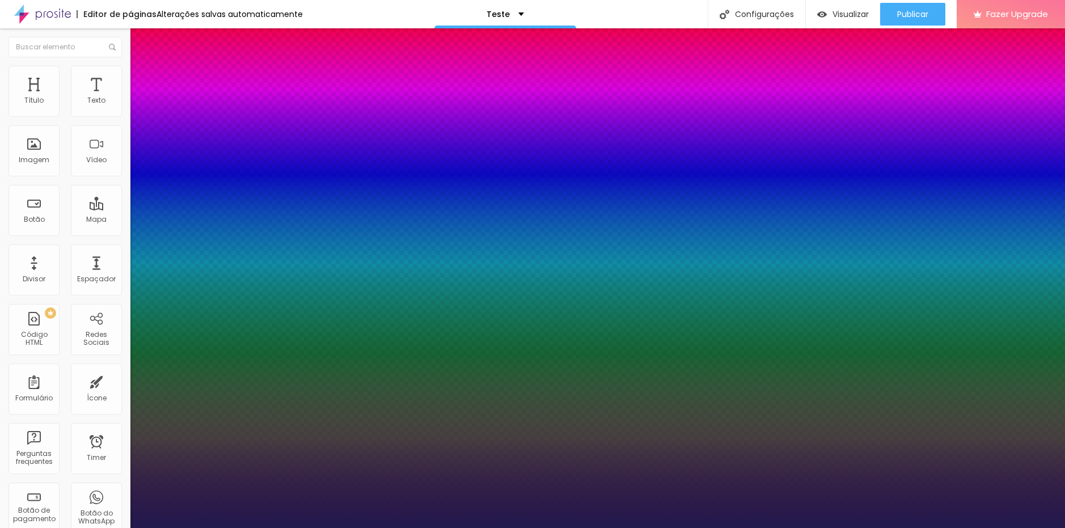
type input "20"
type input "1"
type input "20"
type input "1"
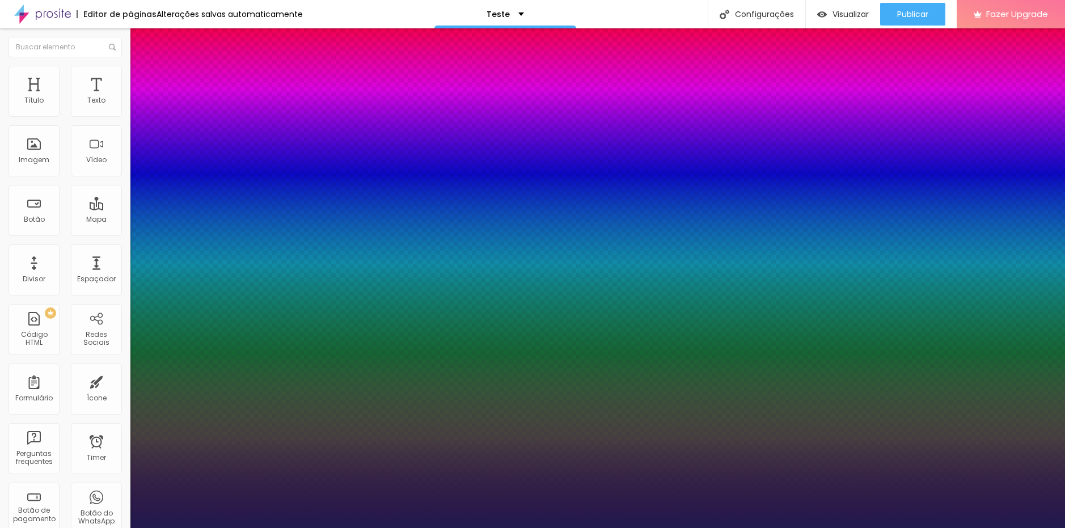
click at [681, 528] on div at bounding box center [532, 528] width 1065 height 0
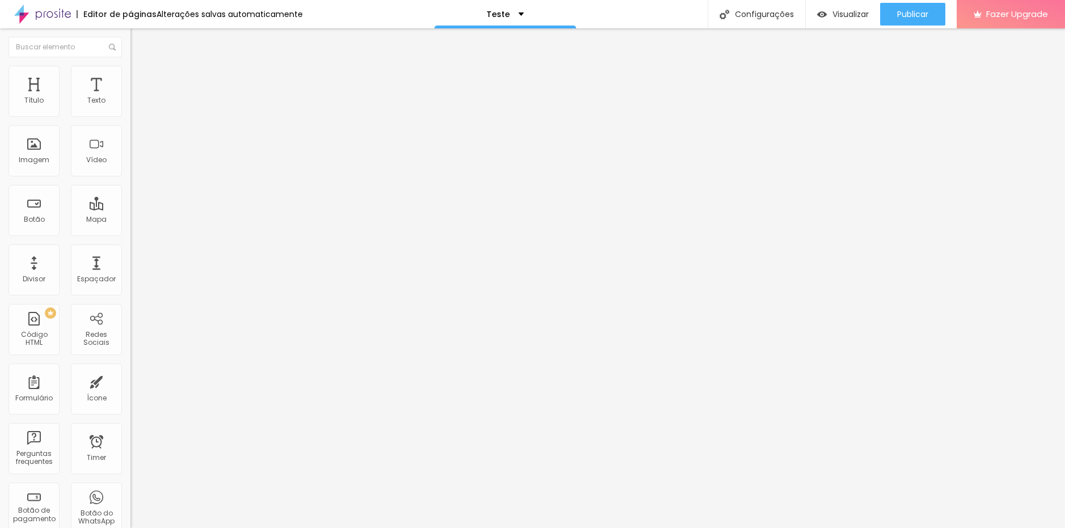
click at [140, 160] on icon "button" at bounding box center [141, 159] width 2 height 2
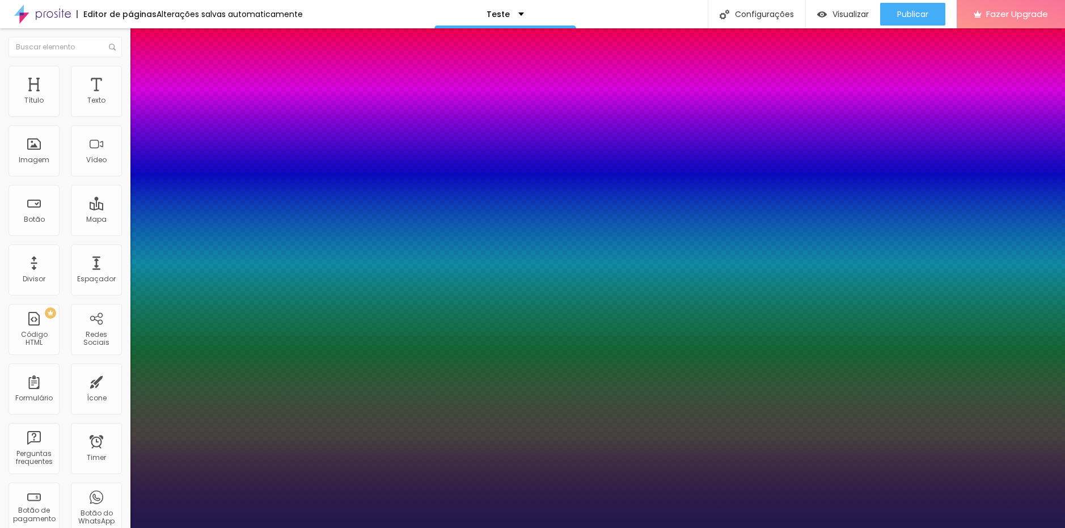
type input "1"
type input "19"
type input "1"
type input "20"
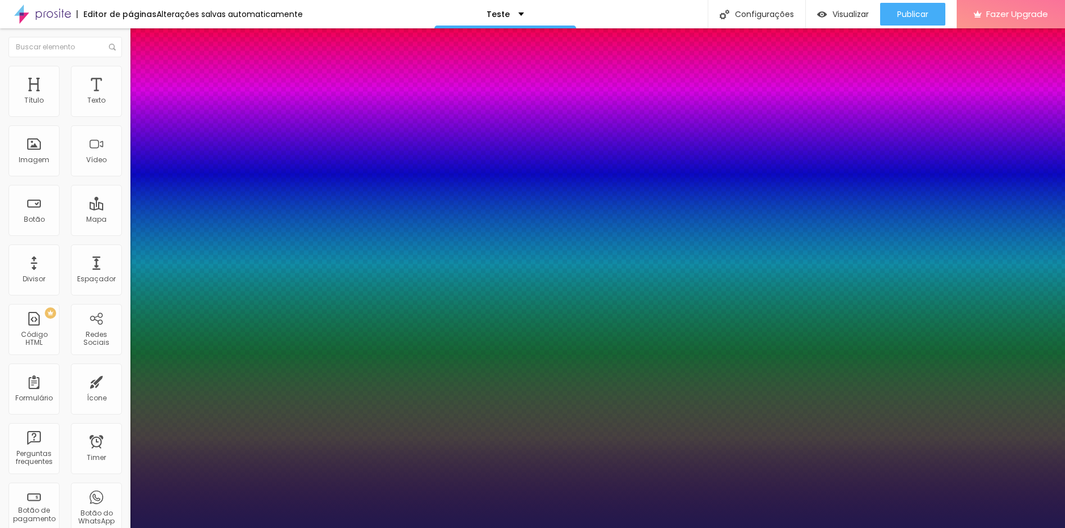
type input "20"
type input "1"
type input "20"
type input "1"
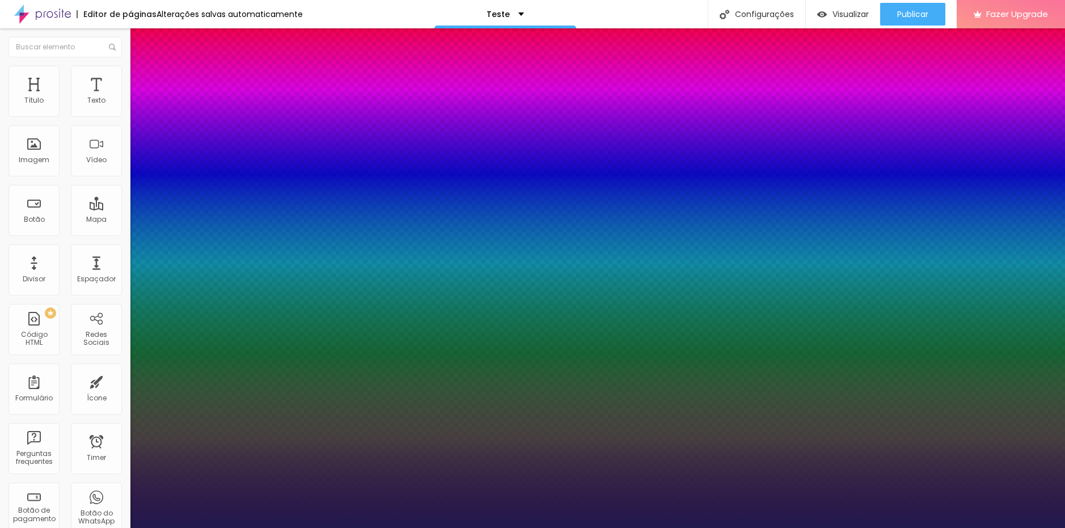
click at [88, 528] on div at bounding box center [532, 528] width 1065 height 0
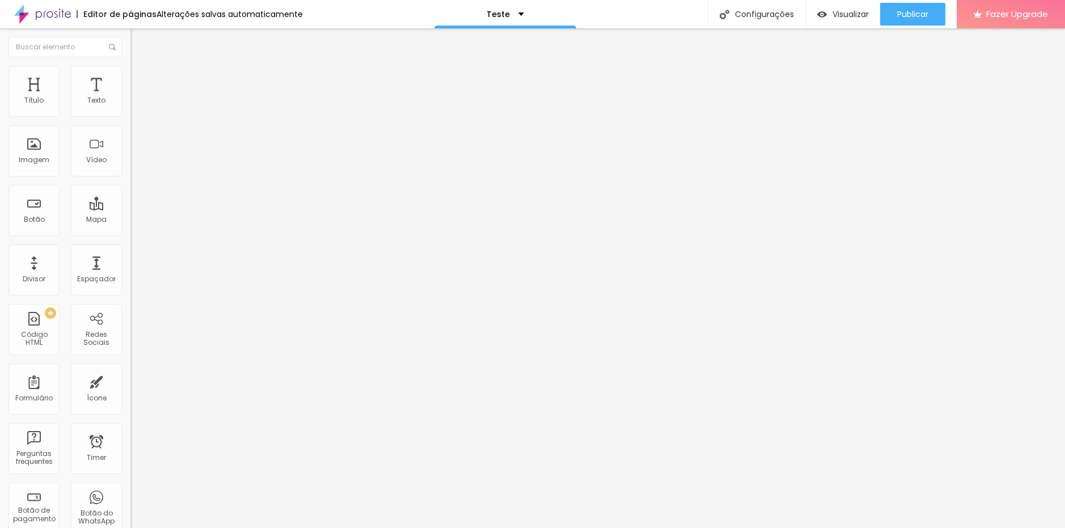
click at [130, 71] on img at bounding box center [135, 71] width 10 height 10
type input "7"
type input "6"
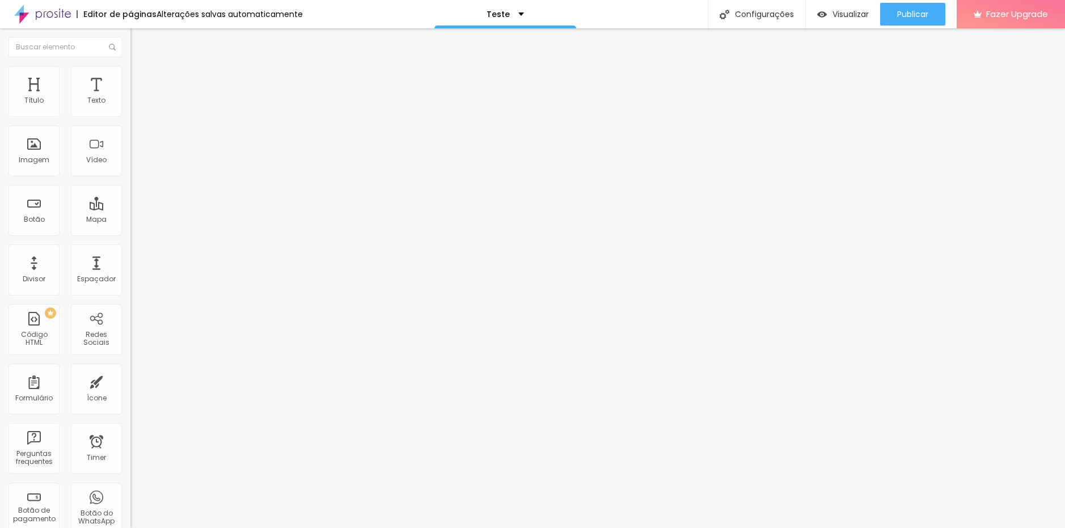
type input "5"
type input "4"
type input "3"
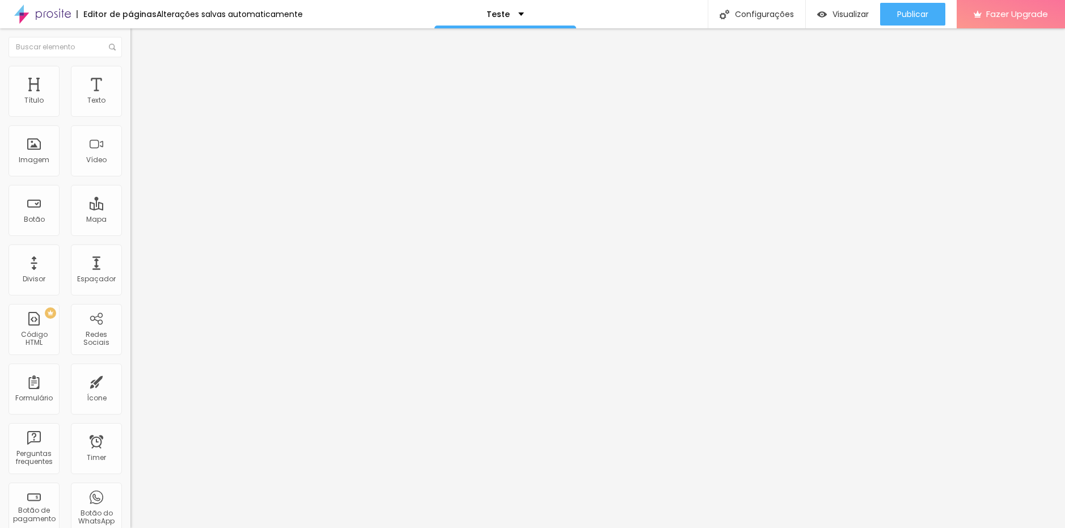
type input "3"
type input "4"
type input "5"
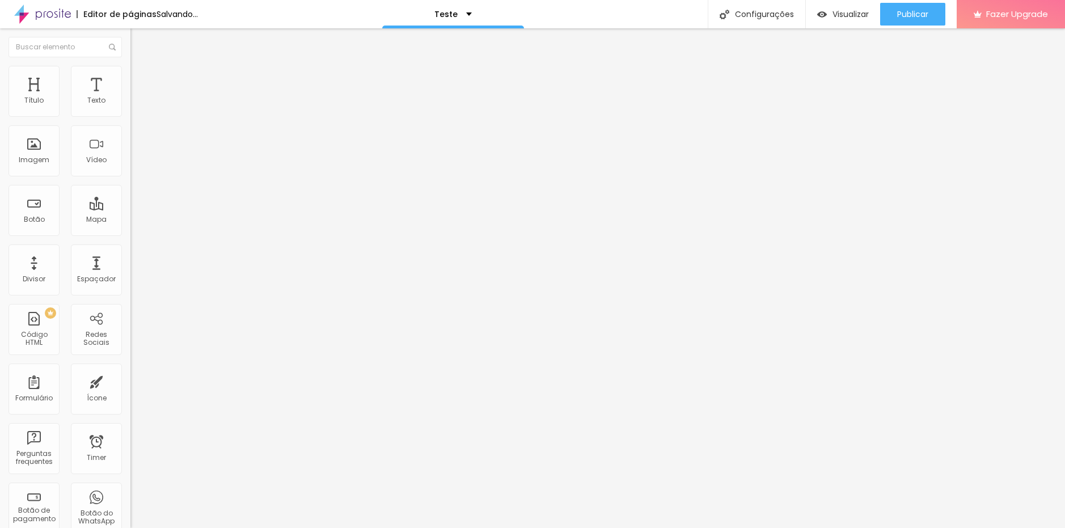
type input "6"
type input "7"
type input "6"
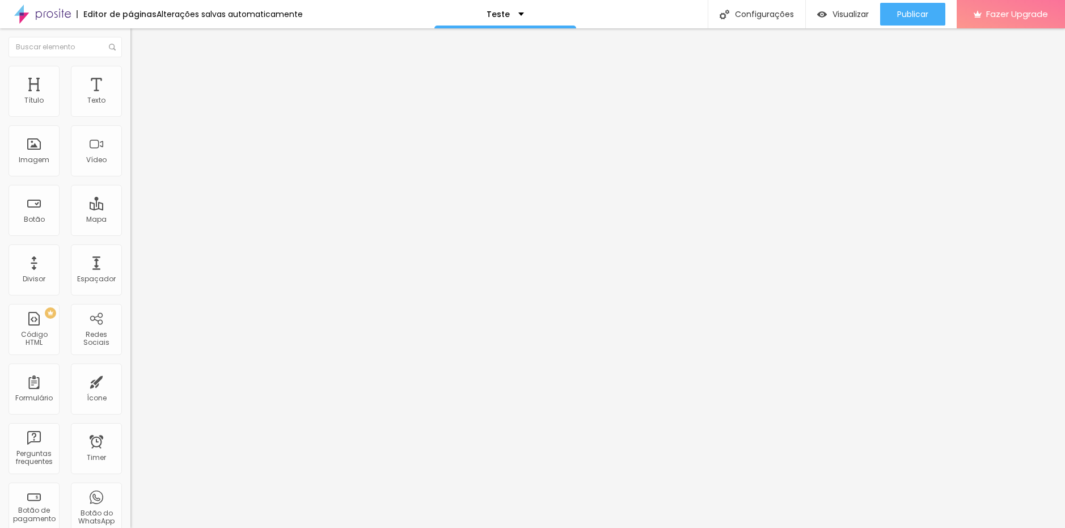
type input "6"
type input "5"
type input "4"
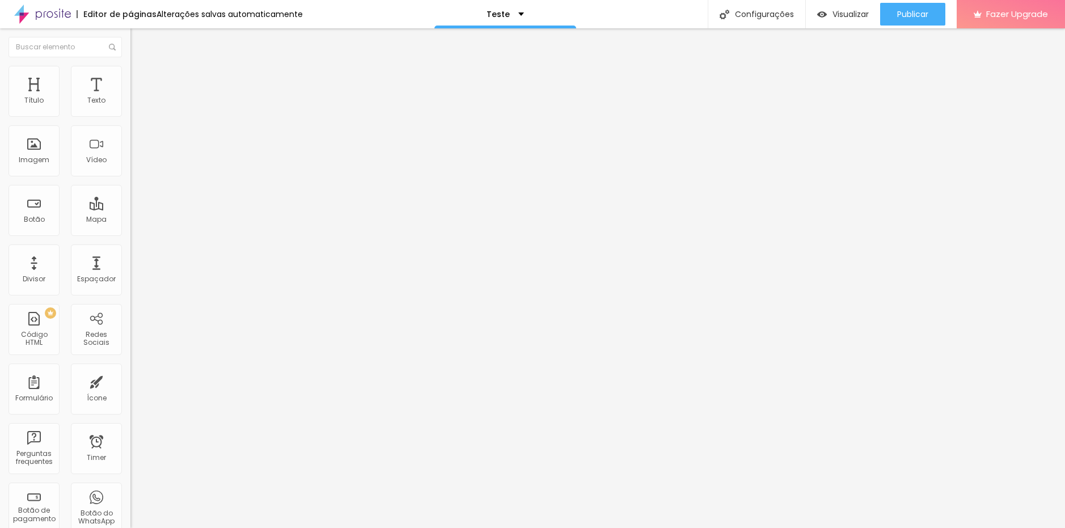
type input "4"
click at [130, 209] on input "range" at bounding box center [166, 213] width 73 height 9
click at [135, 106] on icon "button" at bounding box center [138, 102] width 7 height 7
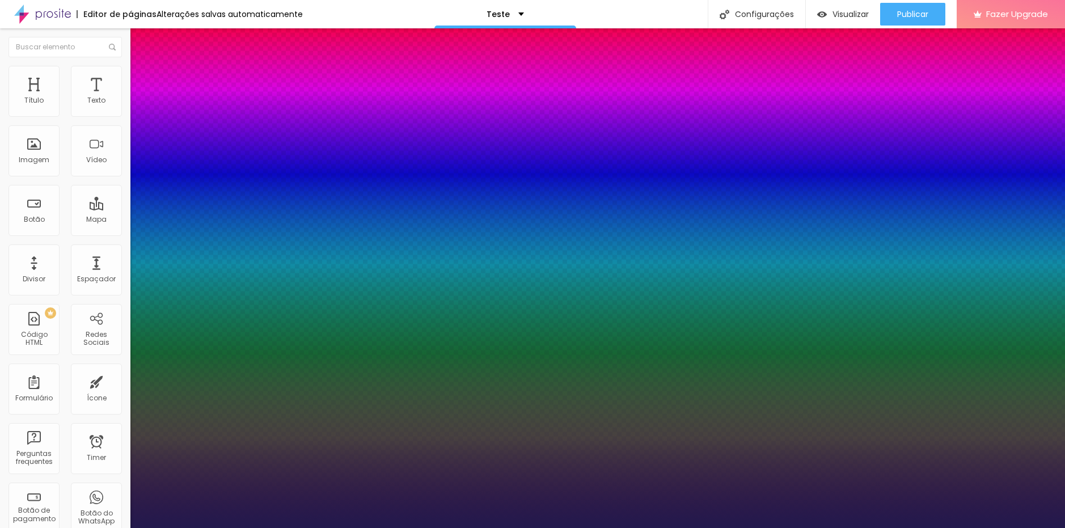
type input "1"
select select "Poppins"
type input "1"
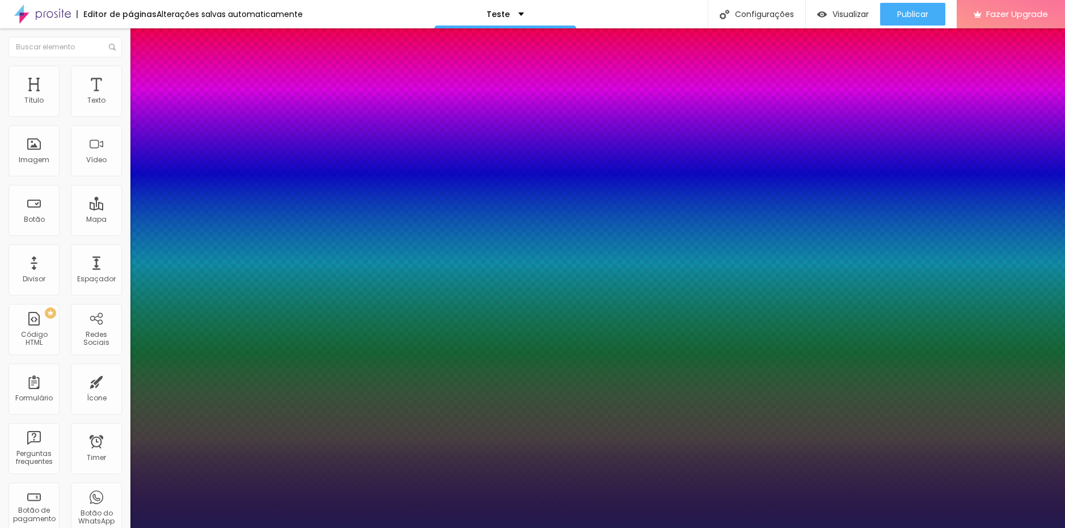
click at [459, 528] on div at bounding box center [532, 528] width 1065 height 0
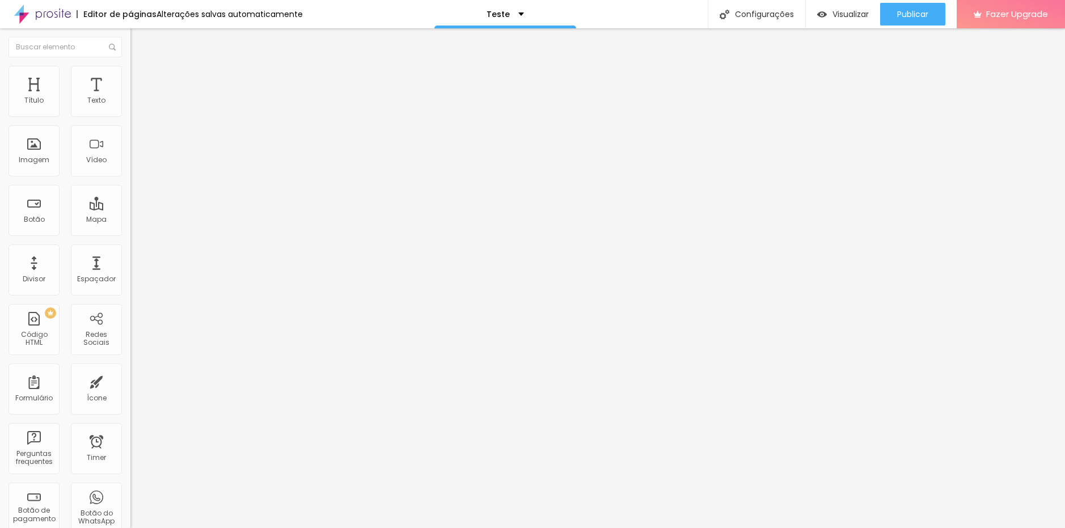
click at [130, 73] on img at bounding box center [135, 71] width 10 height 10
type input "11"
type input "12"
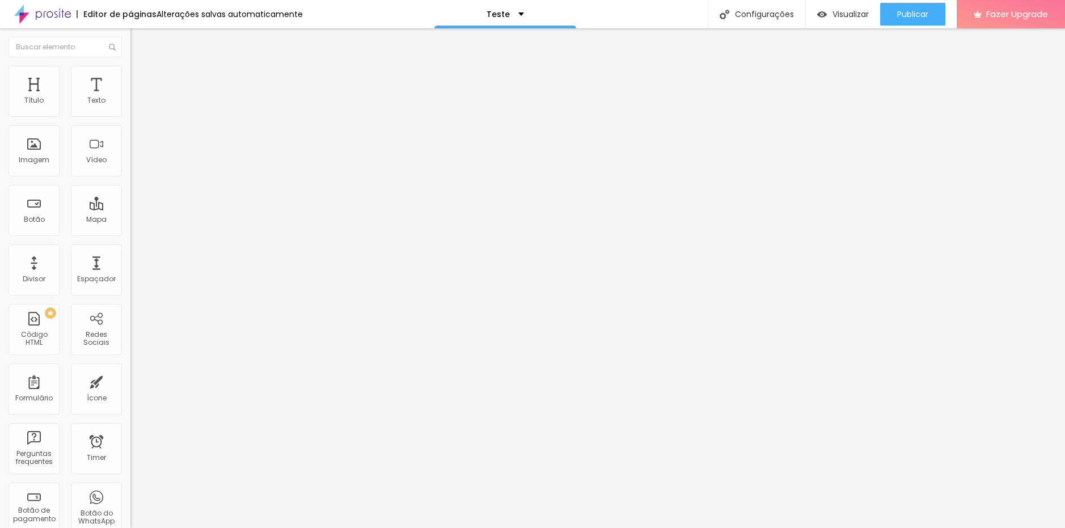
type input "11"
type input "10"
type input "7"
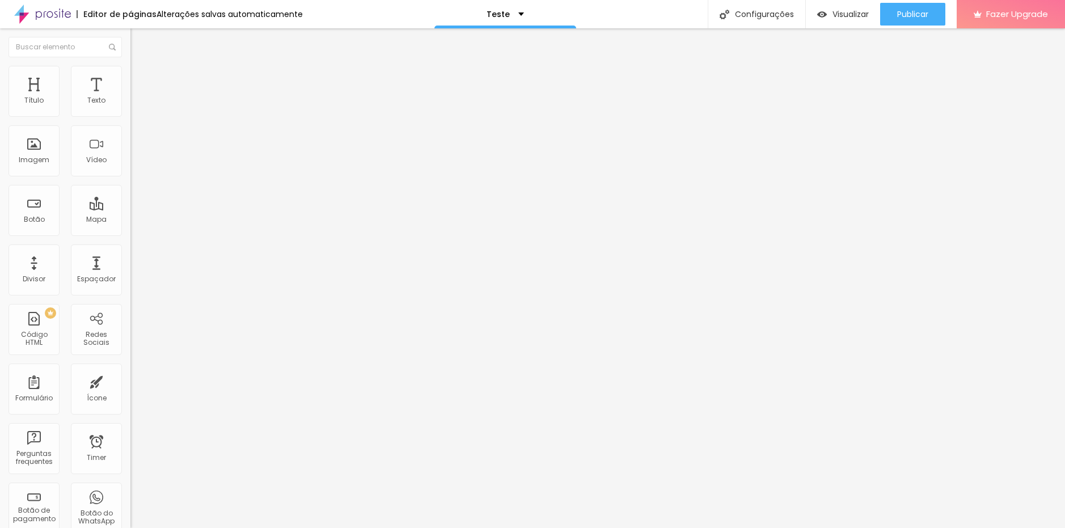
type input "7"
click at [130, 369] on input "range" at bounding box center [166, 373] width 73 height 9
type input "5"
type input "4"
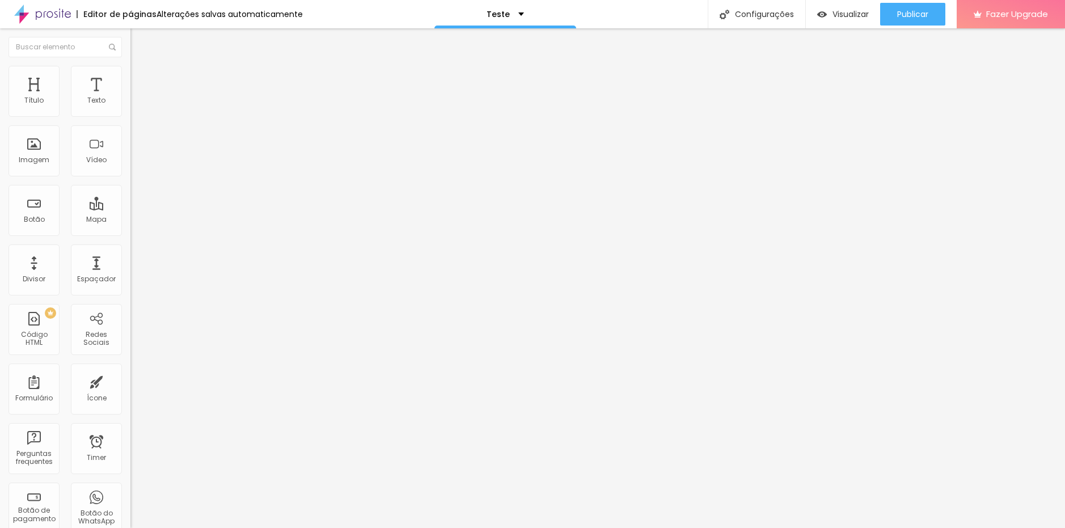
type input "4"
type input "3"
type input "2"
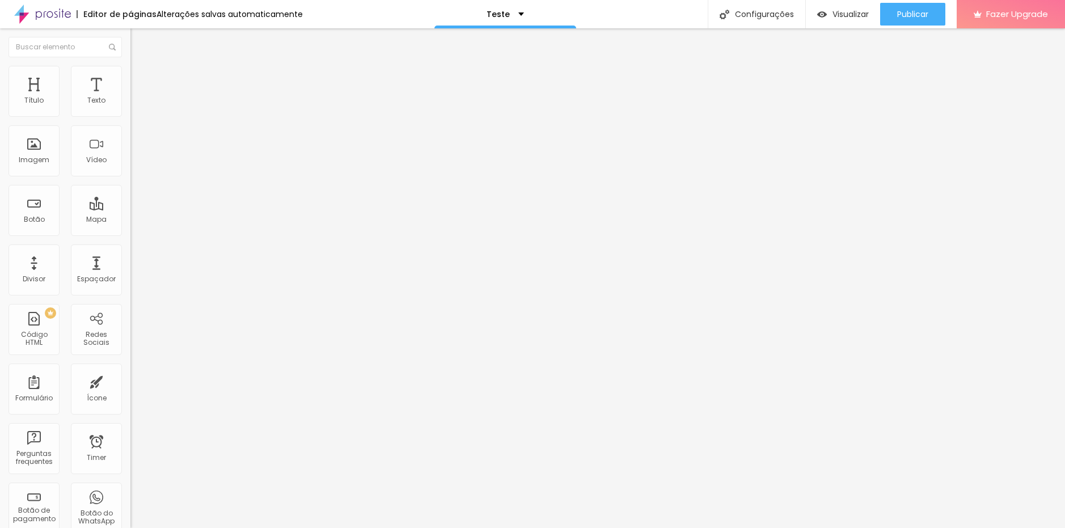
type input "1"
type input "0"
drag, startPoint x: 31, startPoint y: 133, endPoint x: 20, endPoint y: 132, distance: 10.2
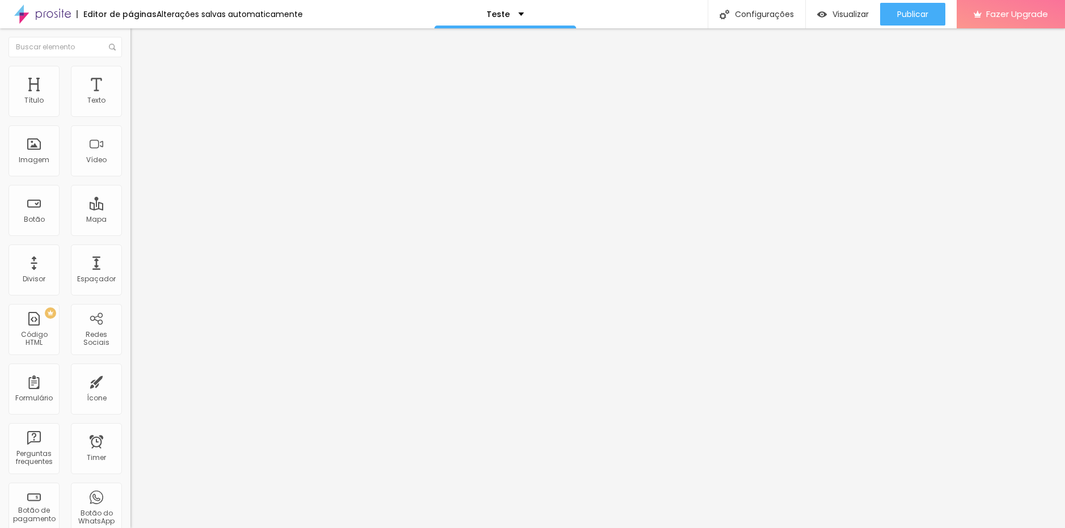
type input "0"
click at [130, 369] on input "range" at bounding box center [166, 373] width 73 height 9
click at [130, 75] on li "Avançado" at bounding box center [195, 71] width 130 height 11
type input "7"
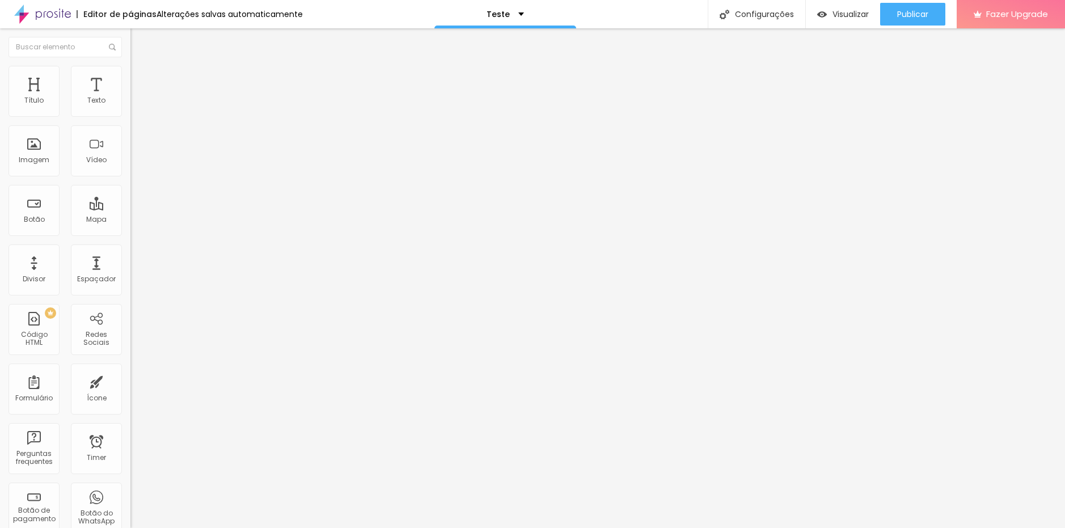
drag, startPoint x: 25, startPoint y: 133, endPoint x: -9, endPoint y: 138, distance: 34.5
click at [130, 369] on input "range" at bounding box center [166, 373] width 73 height 9
click at [130, 74] on li "Avançado" at bounding box center [195, 71] width 130 height 11
drag, startPoint x: 31, startPoint y: 134, endPoint x: 5, endPoint y: 138, distance: 26.4
click at [130, 369] on input "range" at bounding box center [166, 373] width 73 height 9
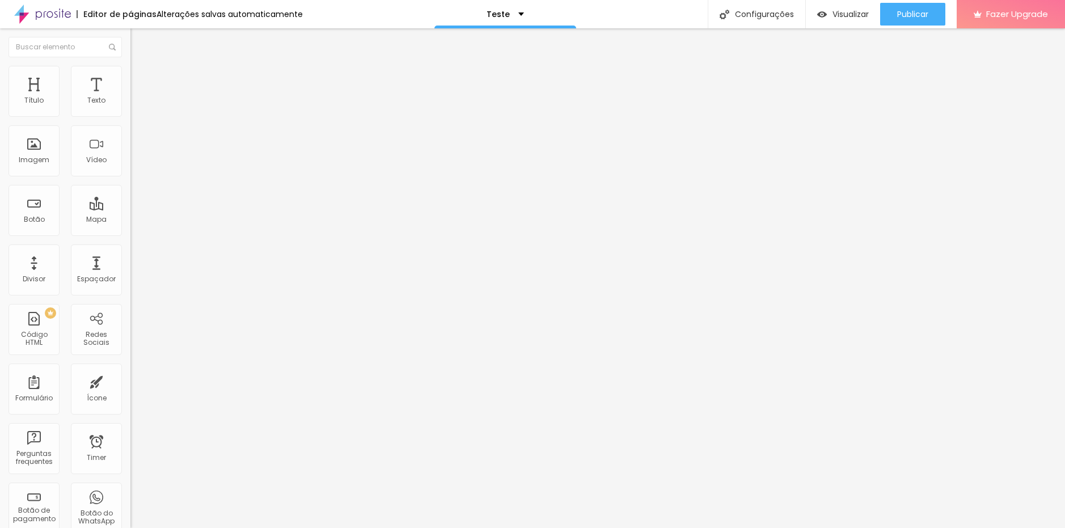
click at [135, 106] on icon "button" at bounding box center [136, 104] width 2 height 2
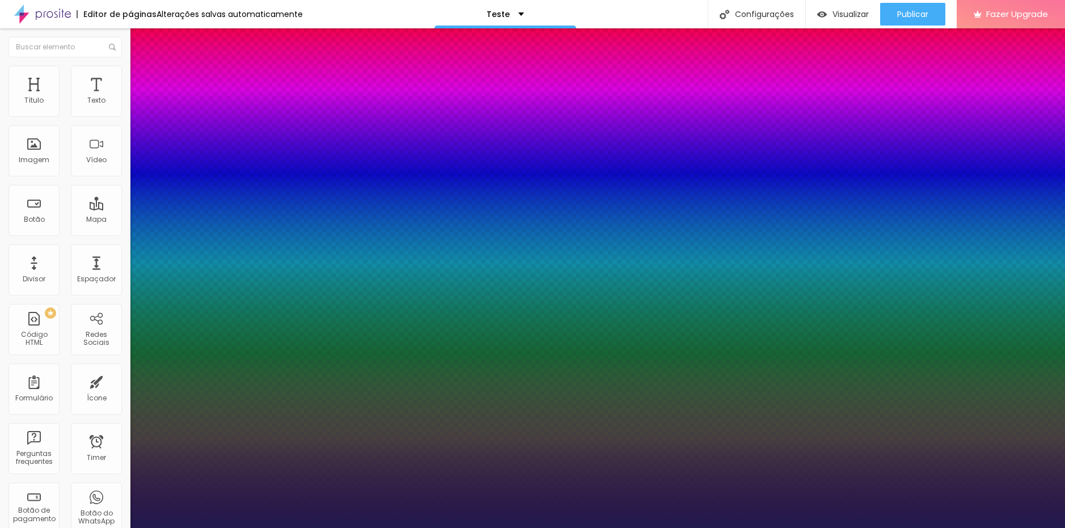
click at [729, 528] on div at bounding box center [532, 528] width 1065 height 0
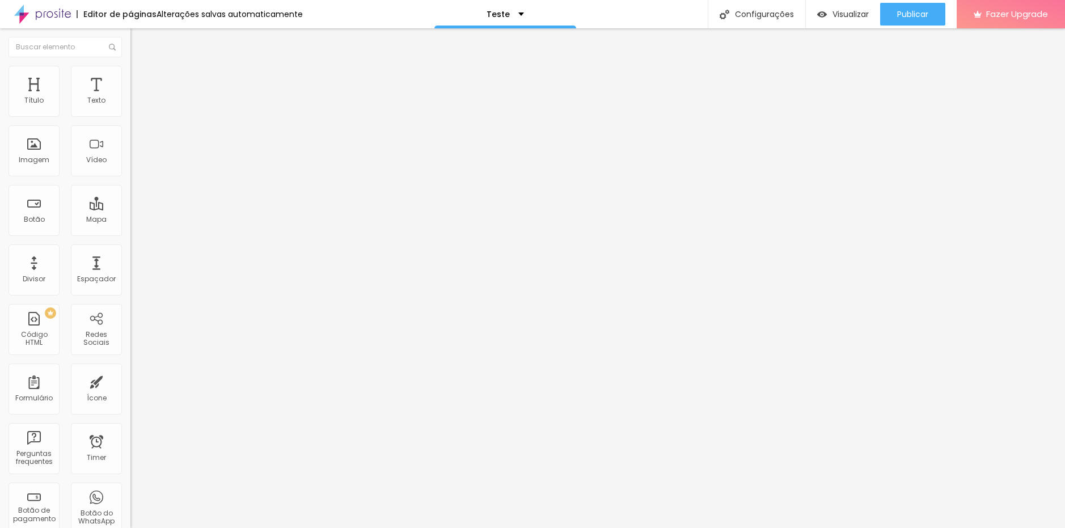
click at [130, 109] on button "button" at bounding box center [138, 103] width 16 height 12
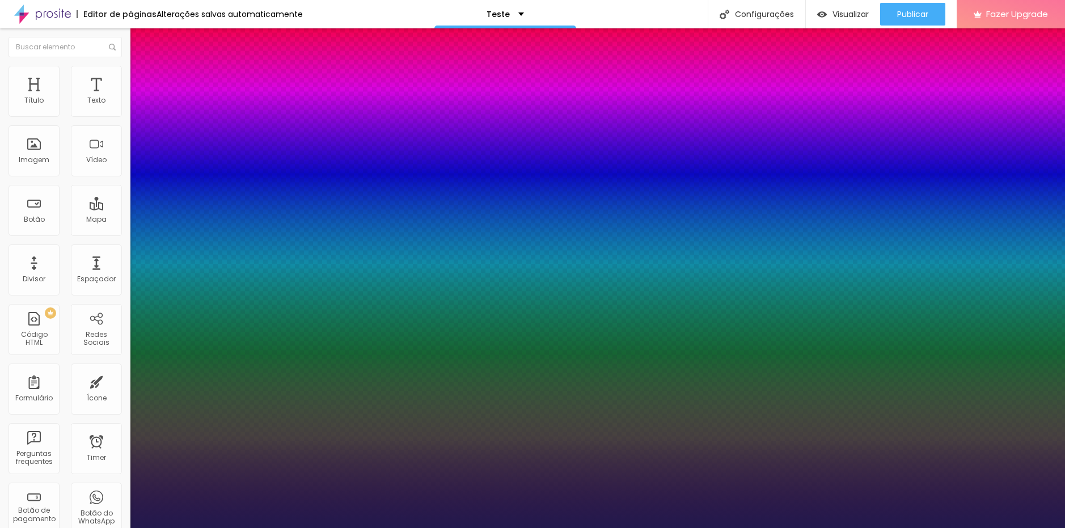
click at [899, 528] on div at bounding box center [532, 528] width 1065 height 0
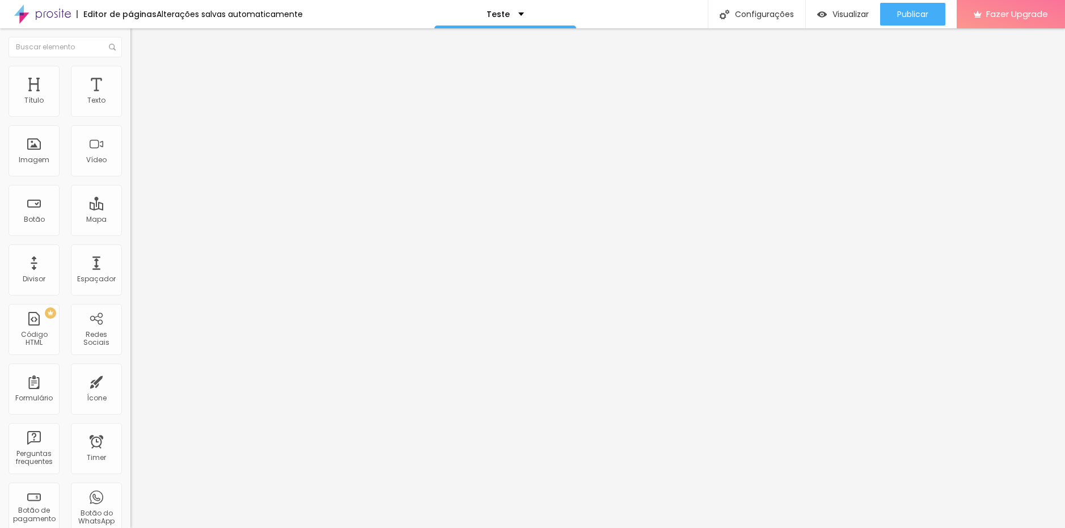
click at [130, 68] on li "Estilo" at bounding box center [195, 71] width 130 height 11
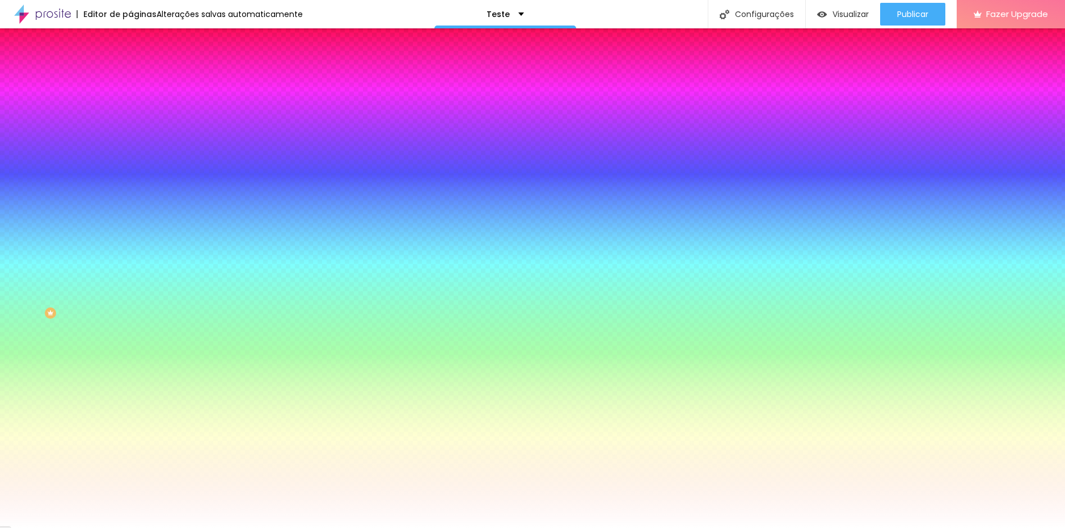
click at [130, 144] on button "button" at bounding box center [138, 145] width 16 height 12
drag, startPoint x: 147, startPoint y: 246, endPoint x: 139, endPoint y: 246, distance: 8.5
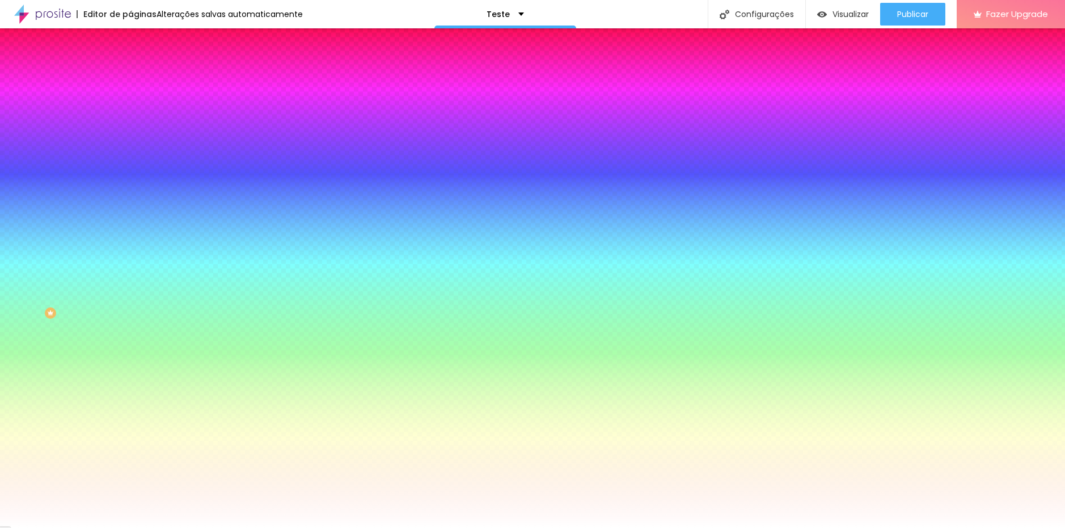
click at [602, 528] on div at bounding box center [532, 528] width 1065 height 0
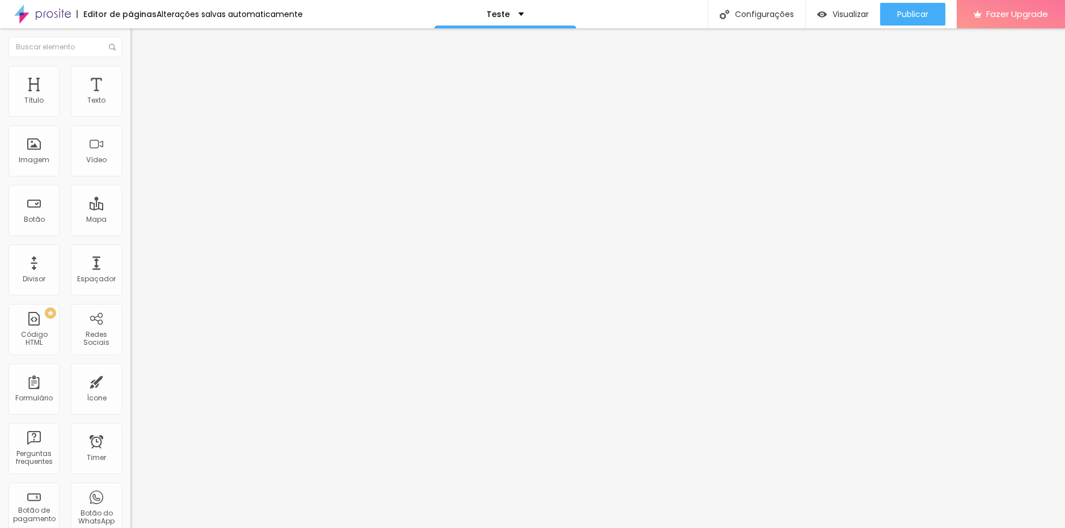
click at [130, 70] on li "Estilo" at bounding box center [195, 71] width 130 height 11
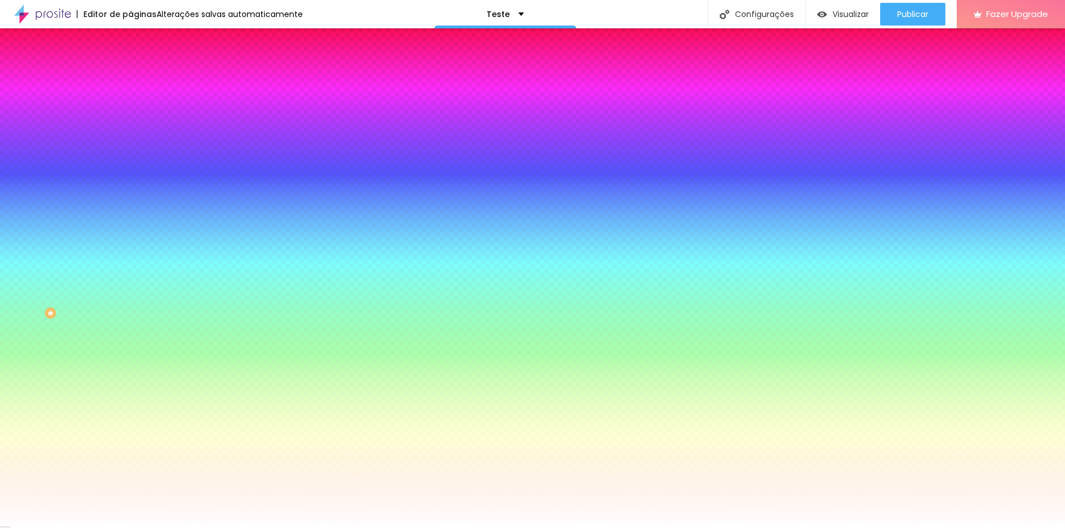
click at [135, 143] on icon "button" at bounding box center [138, 144] width 7 height 7
drag, startPoint x: 189, startPoint y: 187, endPoint x: 194, endPoint y: 184, distance: 5.8
drag, startPoint x: 172, startPoint y: 219, endPoint x: 180, endPoint y: 218, distance: 7.4
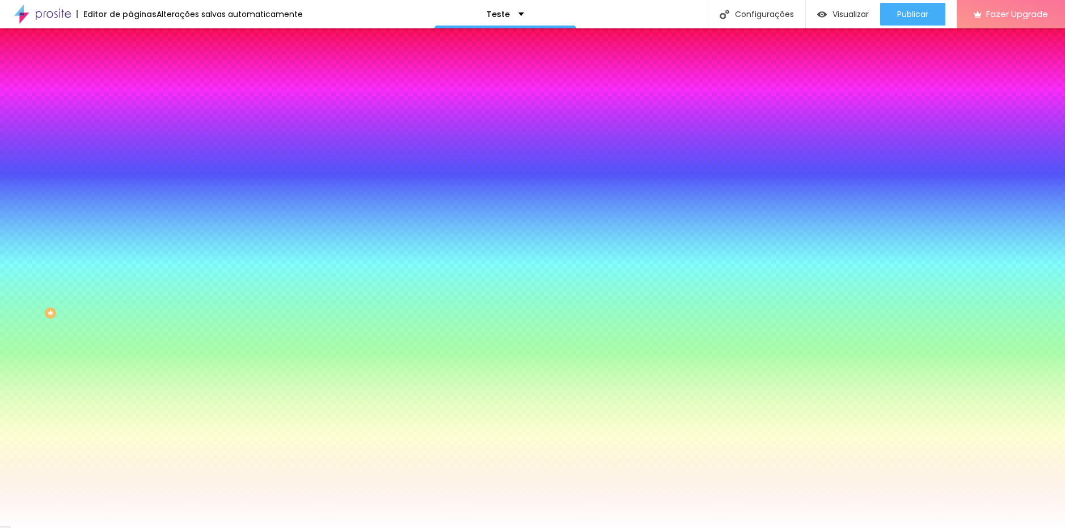
click at [682, 528] on div at bounding box center [532, 528] width 1065 height 0
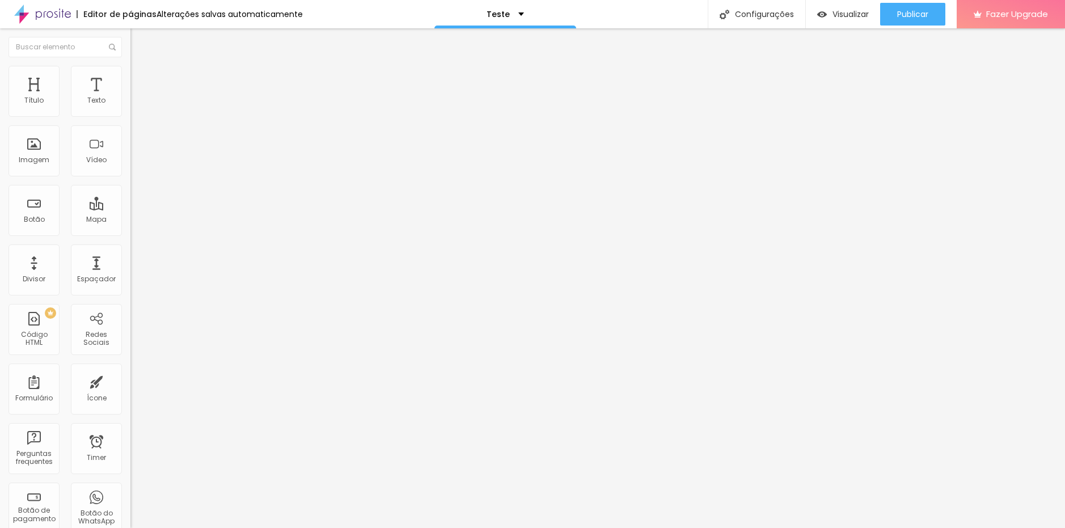
click at [130, 73] on li "Estilo" at bounding box center [195, 71] width 130 height 11
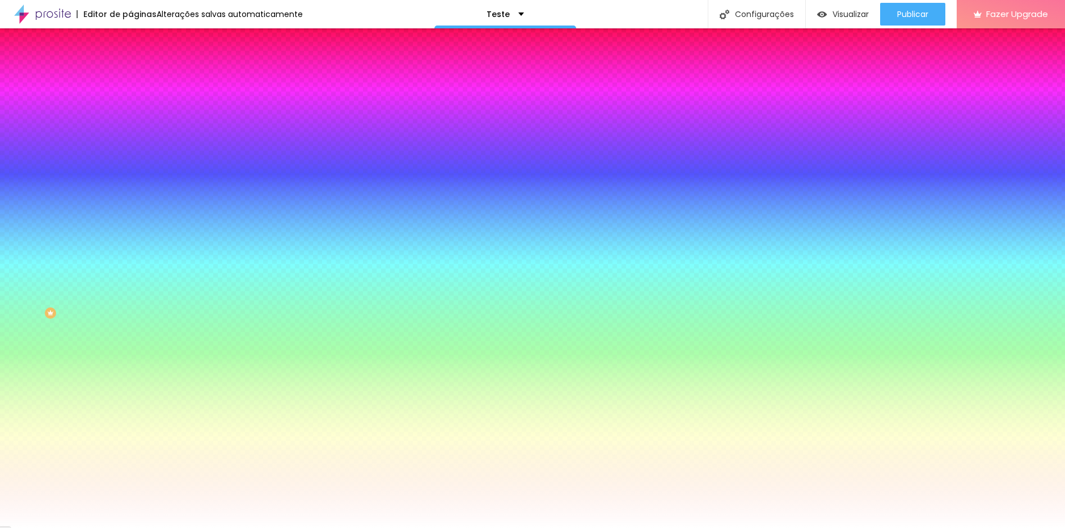
click at [130, 145] on button "button" at bounding box center [138, 145] width 16 height 12
drag, startPoint x: 172, startPoint y: 220, endPoint x: 179, endPoint y: 219, distance: 6.9
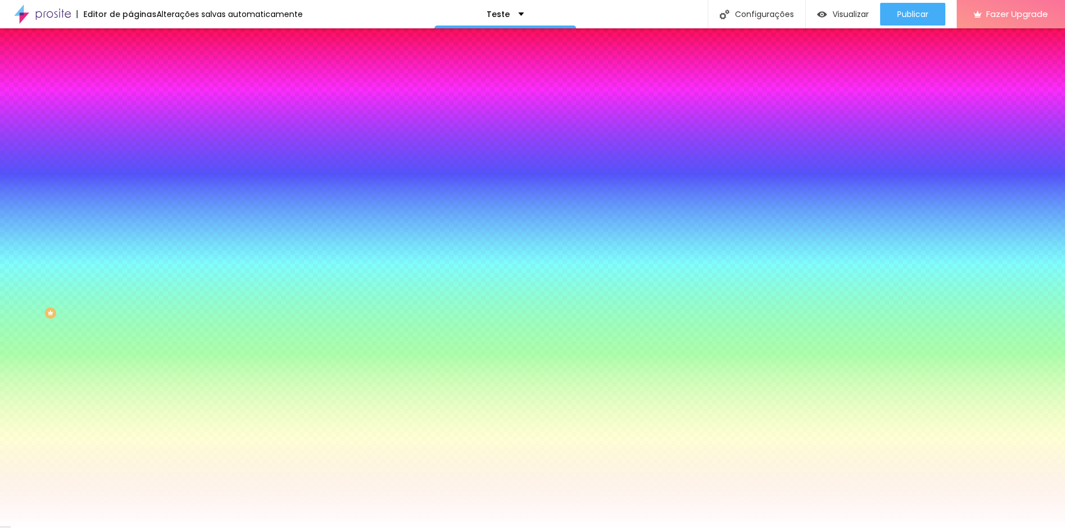
click at [170, 528] on div at bounding box center [532, 528] width 1065 height 0
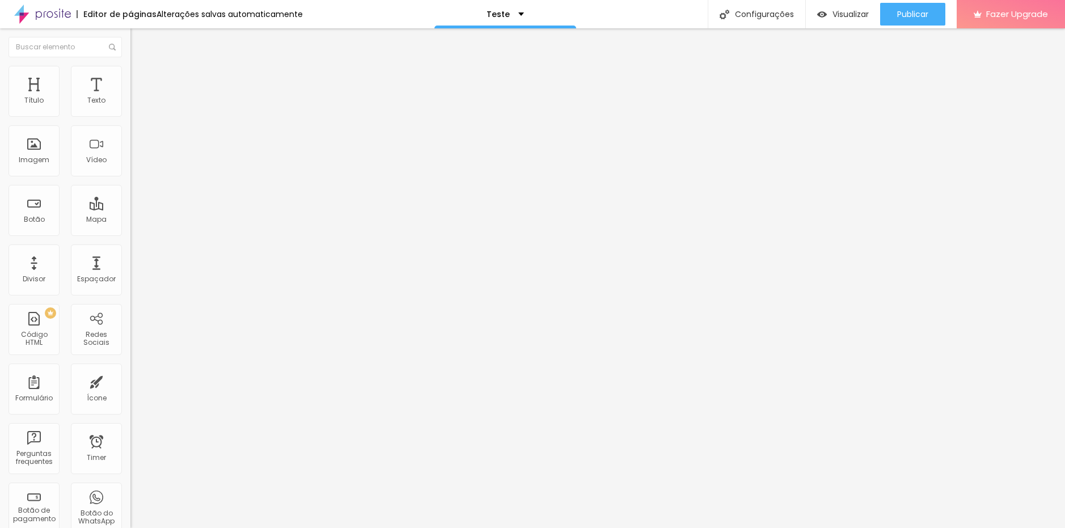
click at [135, 106] on icon "button" at bounding box center [138, 102] width 7 height 7
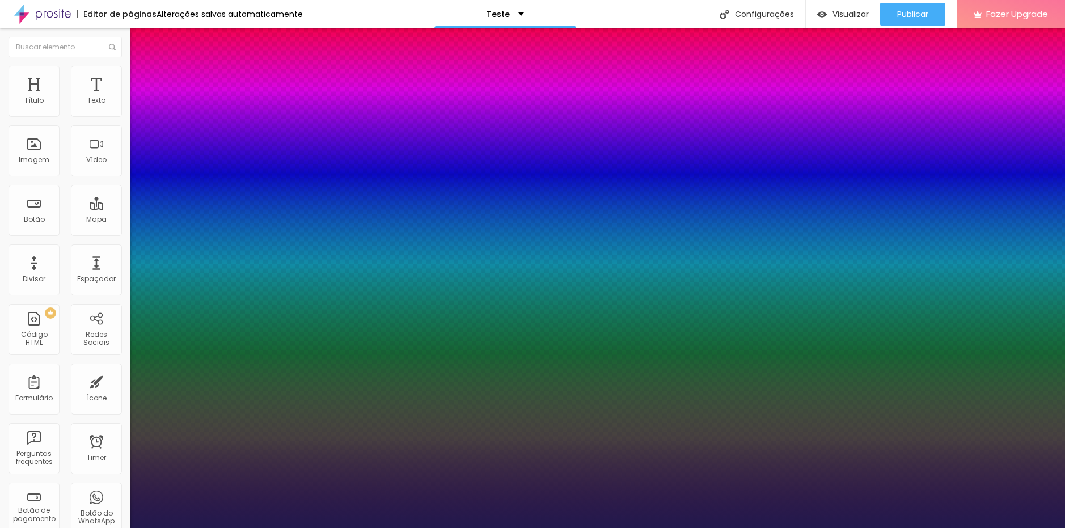
click at [245, 528] on div at bounding box center [532, 528] width 1065 height 0
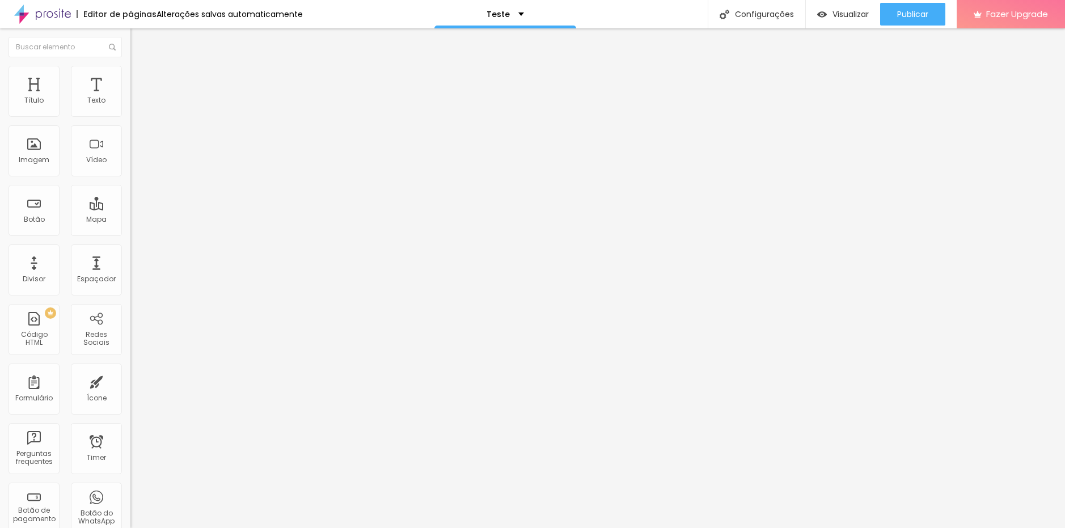
click at [130, 109] on button "button" at bounding box center [138, 103] width 16 height 12
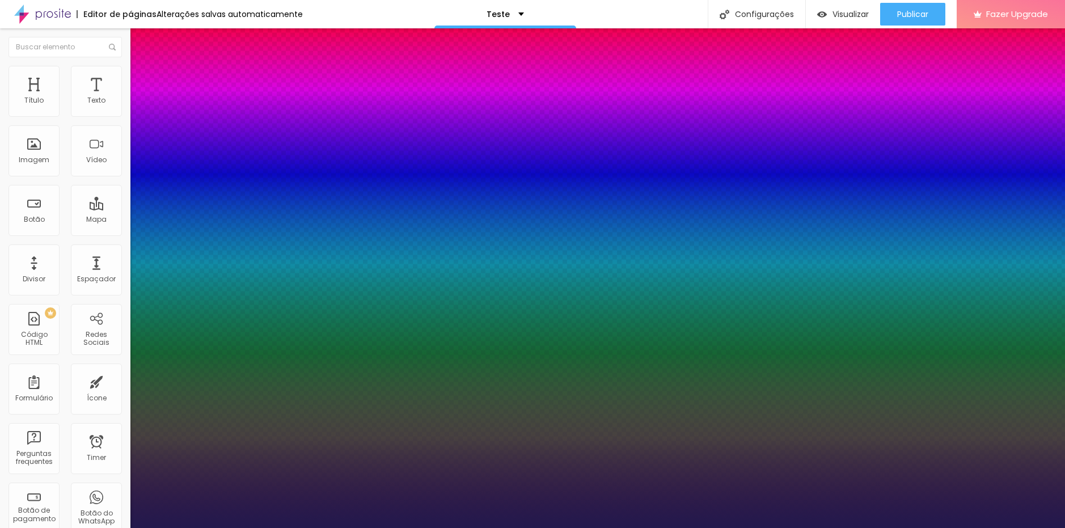
drag, startPoint x: 189, startPoint y: 272, endPoint x: 179, endPoint y: 271, distance: 10.8
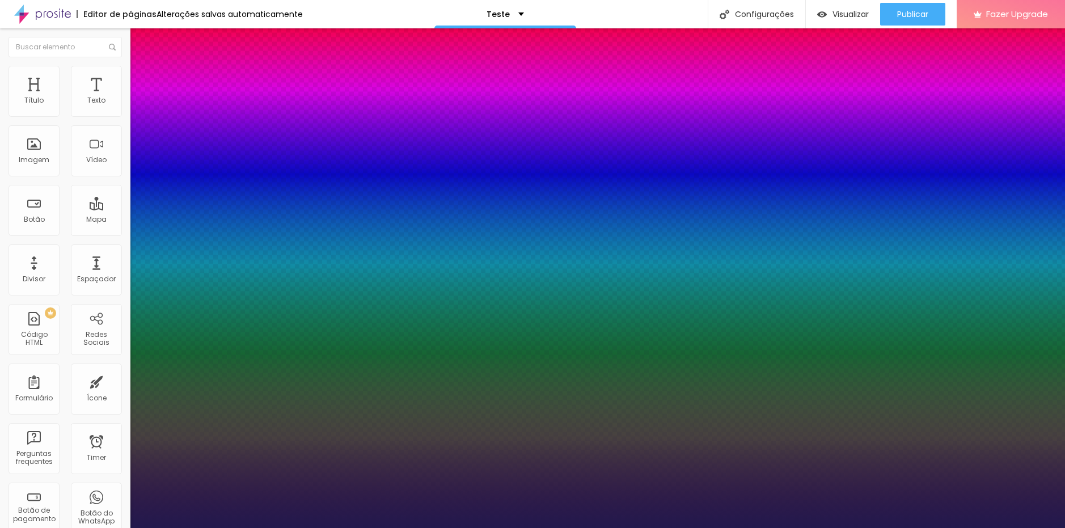
click at [801, 528] on div at bounding box center [532, 528] width 1065 height 0
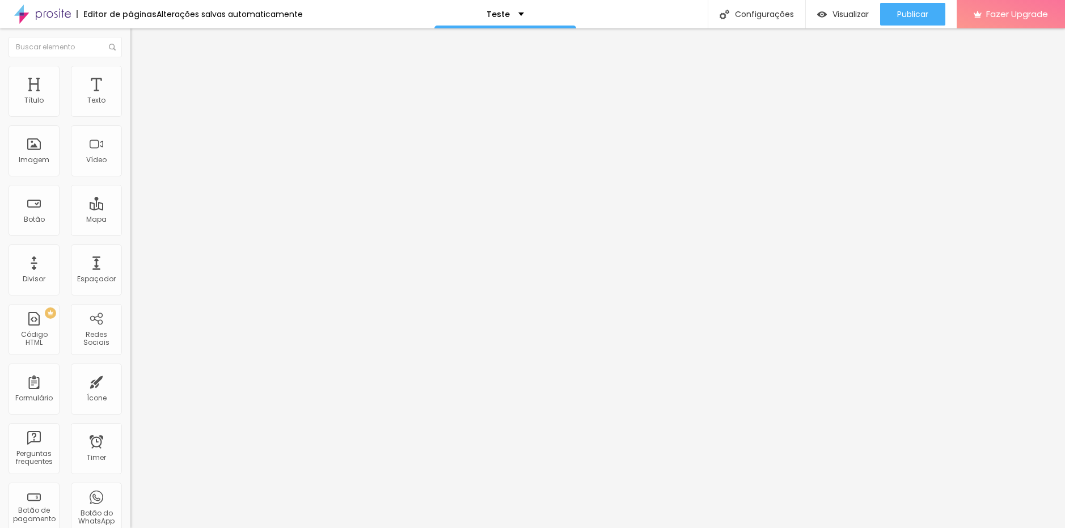
click at [130, 74] on ul "Conteúdo Estilo Avançado" at bounding box center [195, 71] width 130 height 34
click at [130, 71] on img at bounding box center [135, 71] width 10 height 10
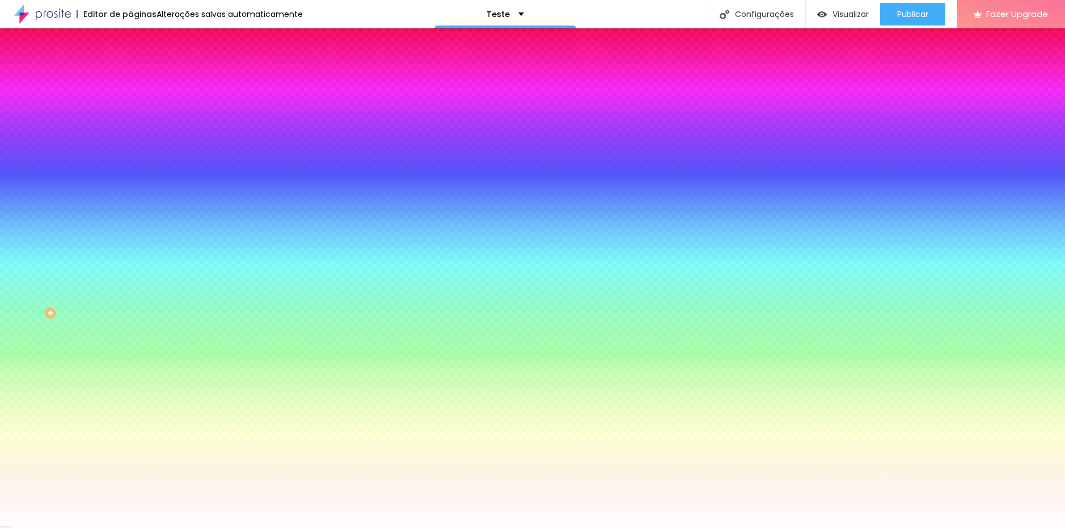
click at [136, 174] on icon "button" at bounding box center [138, 176] width 5 height 5
click at [181, 528] on div at bounding box center [532, 528] width 1065 height 0
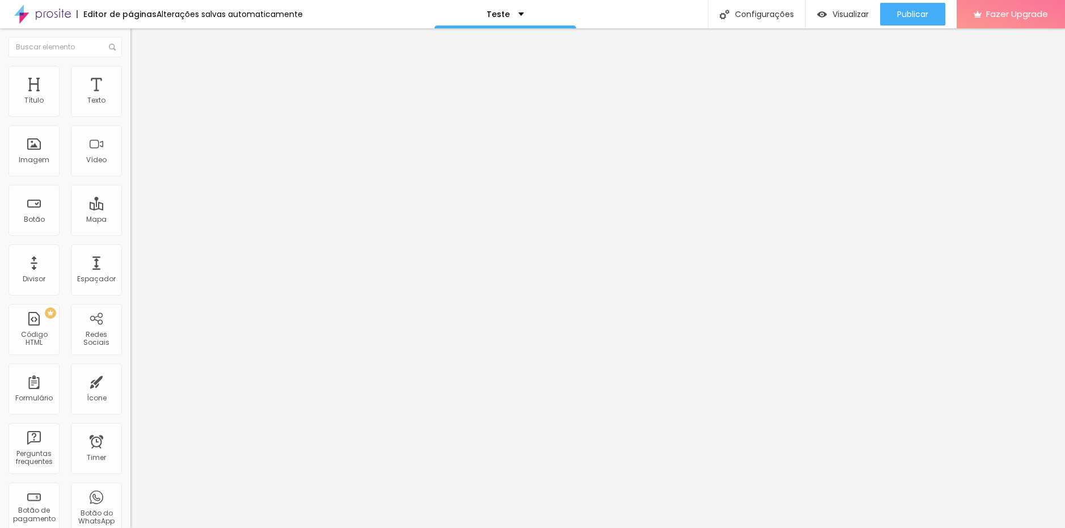
click at [130, 75] on li "Estilo" at bounding box center [195, 71] width 130 height 11
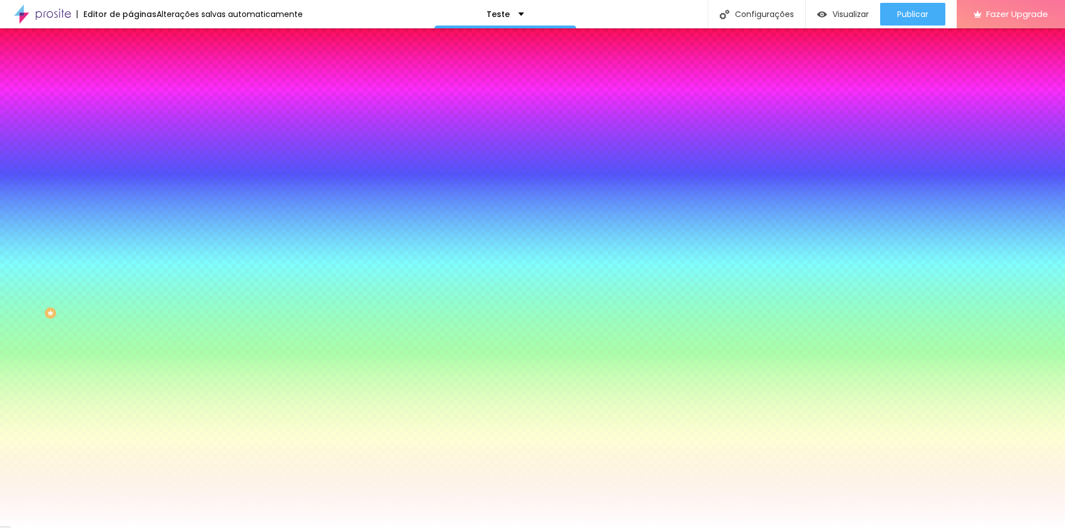
click at [135, 155] on icon "button" at bounding box center [136, 154] width 2 height 2
drag, startPoint x: 229, startPoint y: 204, endPoint x: 210, endPoint y: 206, distance: 19.4
click at [201, 528] on div at bounding box center [532, 528] width 1065 height 0
click at [130, 127] on button "button" at bounding box center [138, 121] width 16 height 12
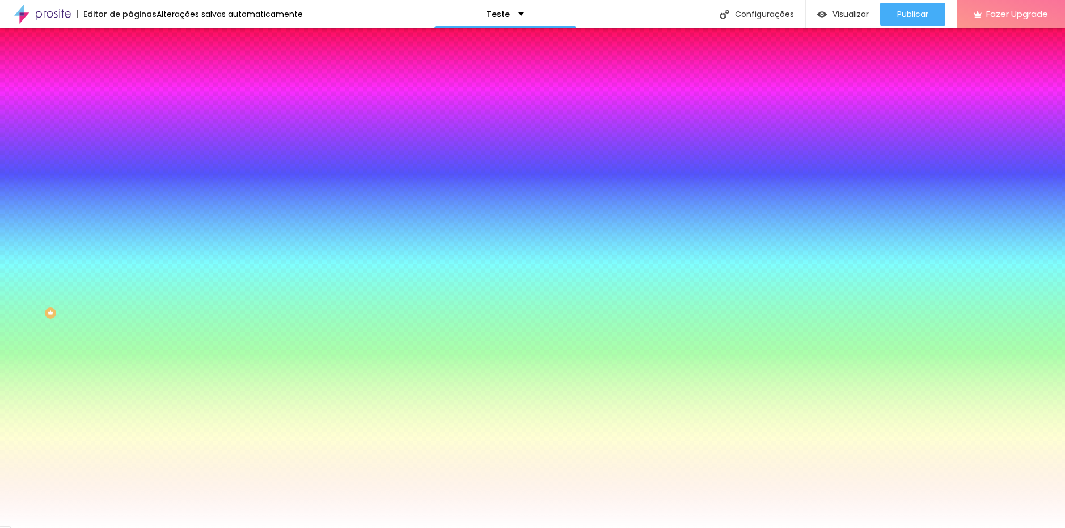
click at [470, 528] on div at bounding box center [532, 528] width 1065 height 0
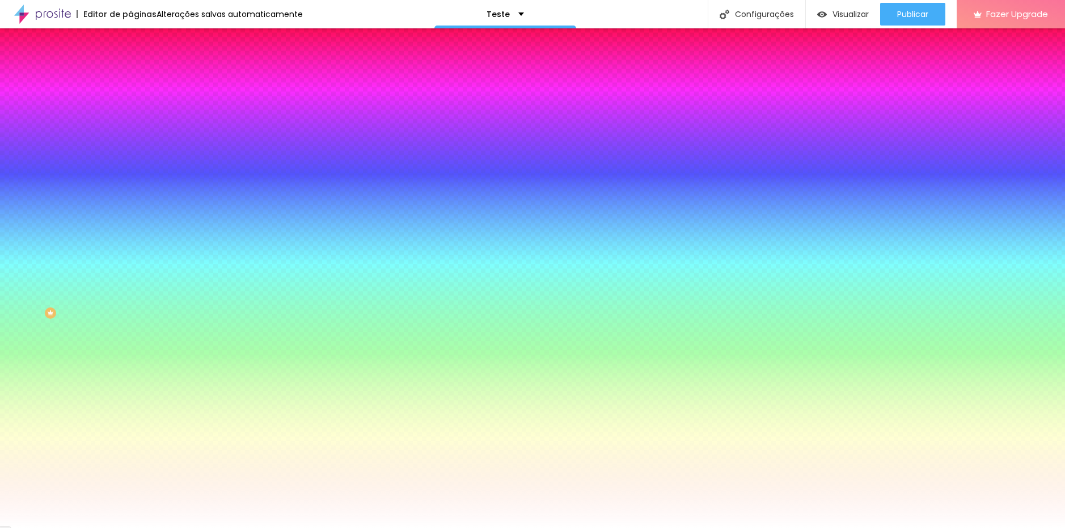
click at [135, 371] on icon "button" at bounding box center [138, 367] width 7 height 7
click at [62, 528] on div at bounding box center [528, 528] width 1057 height 0
click at [130, 158] on button "button" at bounding box center [138, 152] width 16 height 12
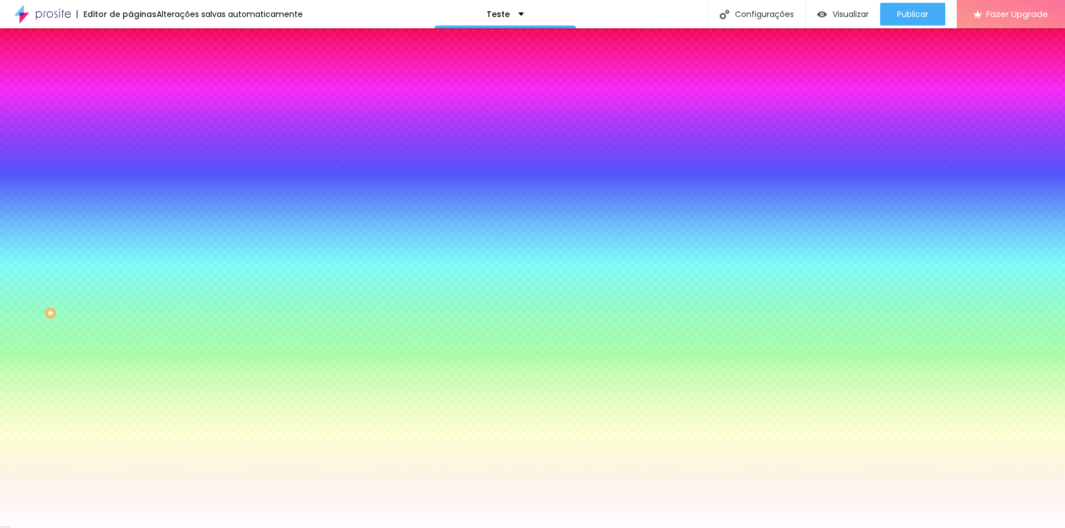
click at [77, 528] on div at bounding box center [532, 528] width 1065 height 0
click at [135, 188] on icon "button" at bounding box center [138, 190] width 7 height 7
click at [210, 528] on div at bounding box center [532, 535] width 1065 height 0
click at [197, 528] on div at bounding box center [532, 528] width 1065 height 0
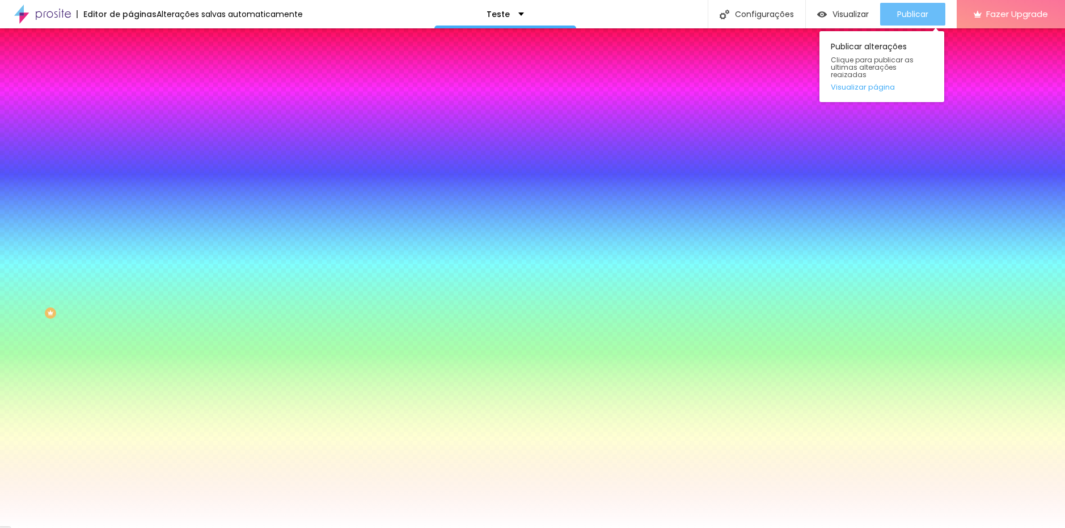
click at [902, 14] on span "Publicar" at bounding box center [912, 14] width 31 height 9
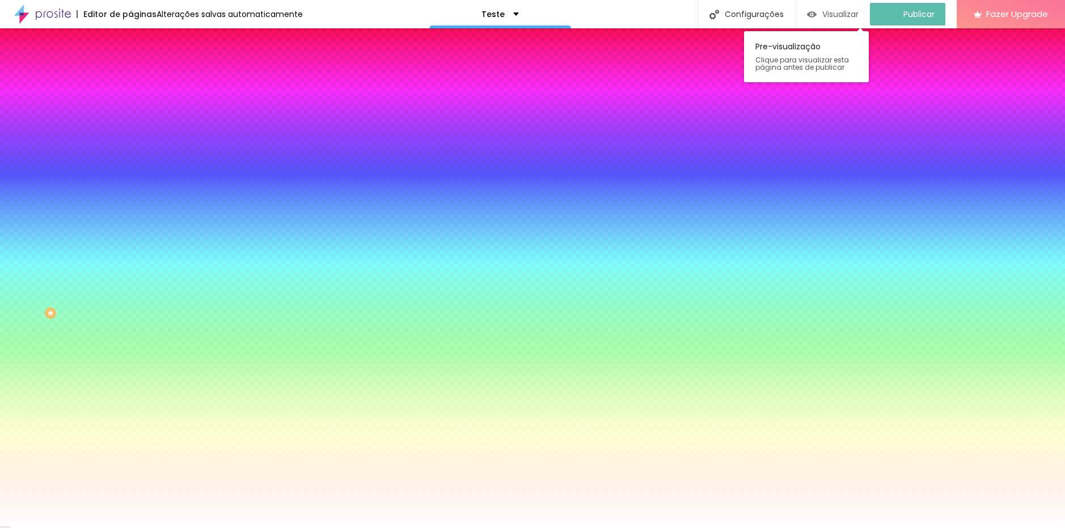
click at [819, 20] on div "Visualizar" at bounding box center [833, 14] width 52 height 23
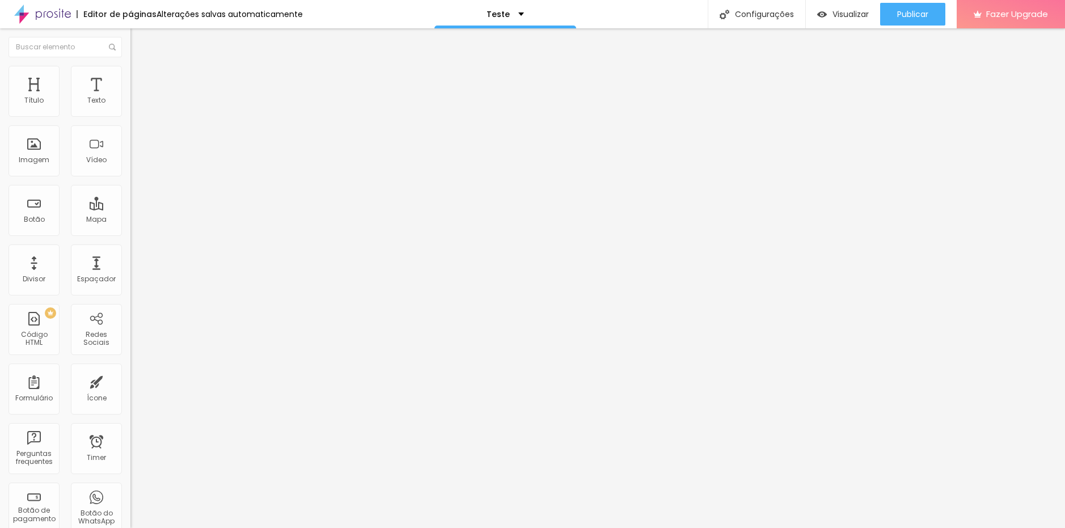
click at [130, 103] on span "Encaixotado" at bounding box center [152, 99] width 44 height 10
click at [130, 121] on span "Completo" at bounding box center [147, 116] width 35 height 10
click at [130, 110] on span "Encaixotado" at bounding box center [152, 105] width 44 height 10
click at [141, 78] on span "Estilo" at bounding box center [150, 74] width 18 height 10
click at [130, 66] on li "Estilo" at bounding box center [195, 71] width 130 height 11
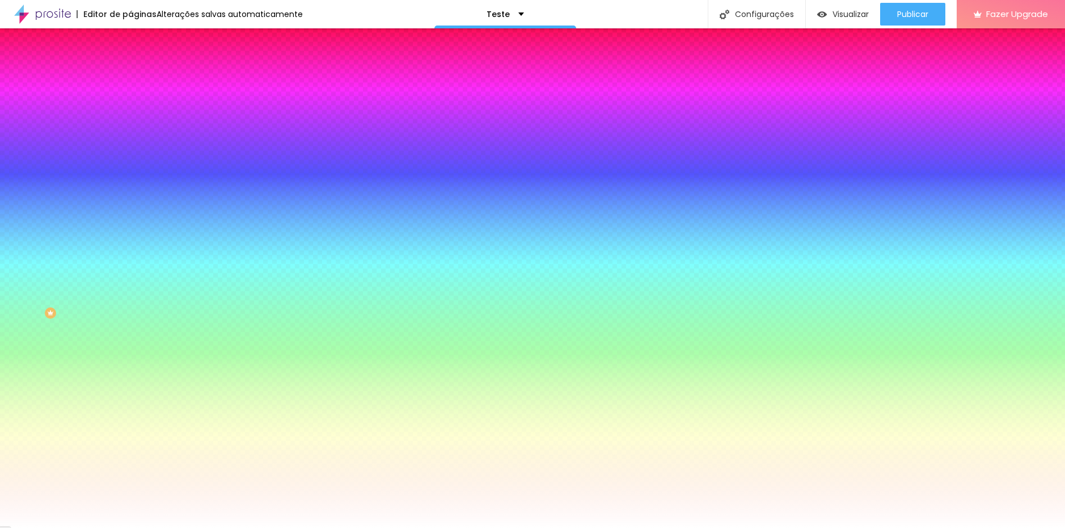
click at [130, 166] on input "#FFFFFF" at bounding box center [198, 159] width 136 height 11
click at [141, 80] on span "Avançado" at bounding box center [159, 85] width 37 height 10
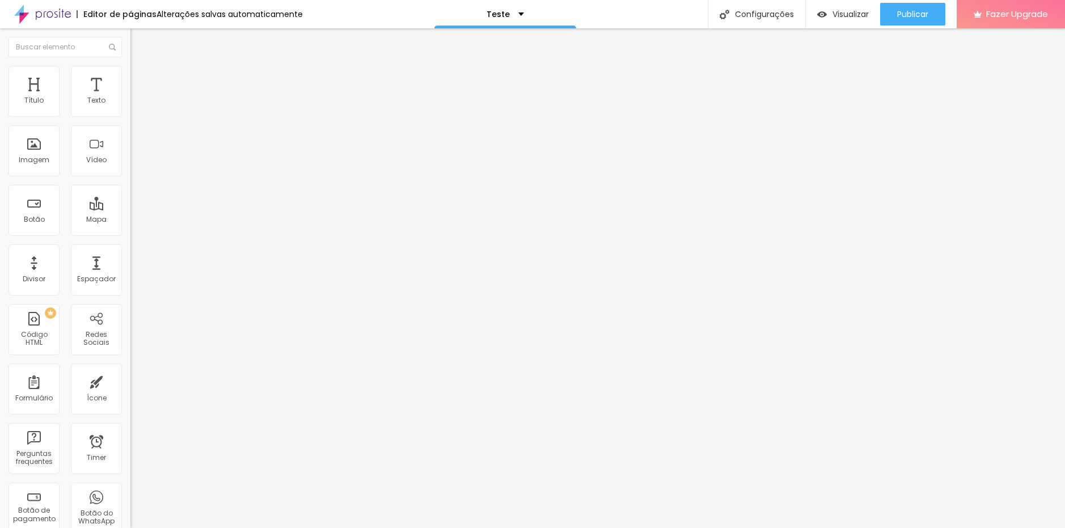
click at [130, 65] on img at bounding box center [135, 59] width 10 height 10
click at [141, 76] on span "Estilo" at bounding box center [150, 74] width 18 height 10
click at [130, 72] on img at bounding box center [135, 71] width 10 height 10
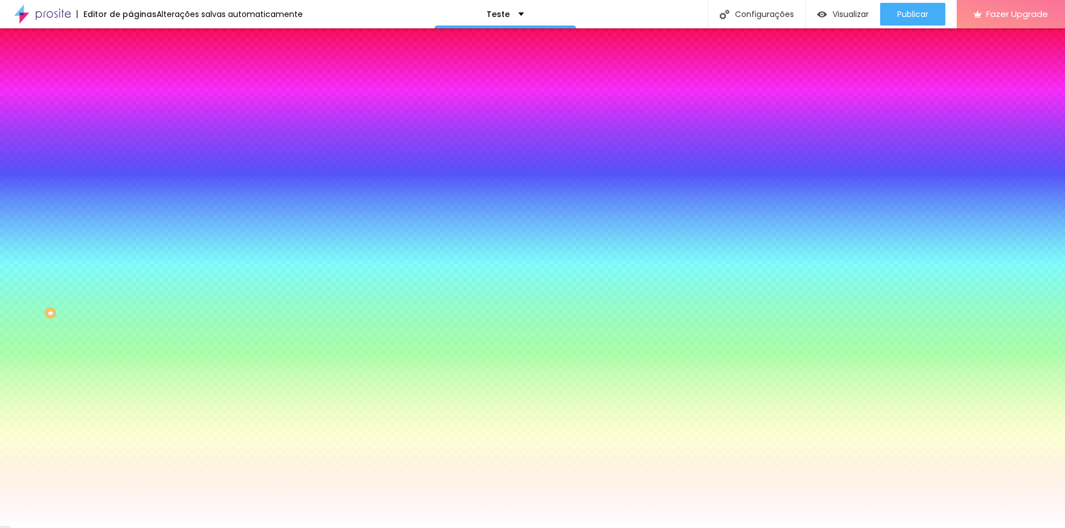
click at [135, 200] on icon "button" at bounding box center [138, 196] width 7 height 7
drag, startPoint x: 252, startPoint y: 373, endPoint x: 226, endPoint y: 376, distance: 25.7
drag, startPoint x: 51, startPoint y: 465, endPoint x: 50, endPoint y: 459, distance: 6.3
click at [51, 528] on div at bounding box center [532, 528] width 1065 height 0
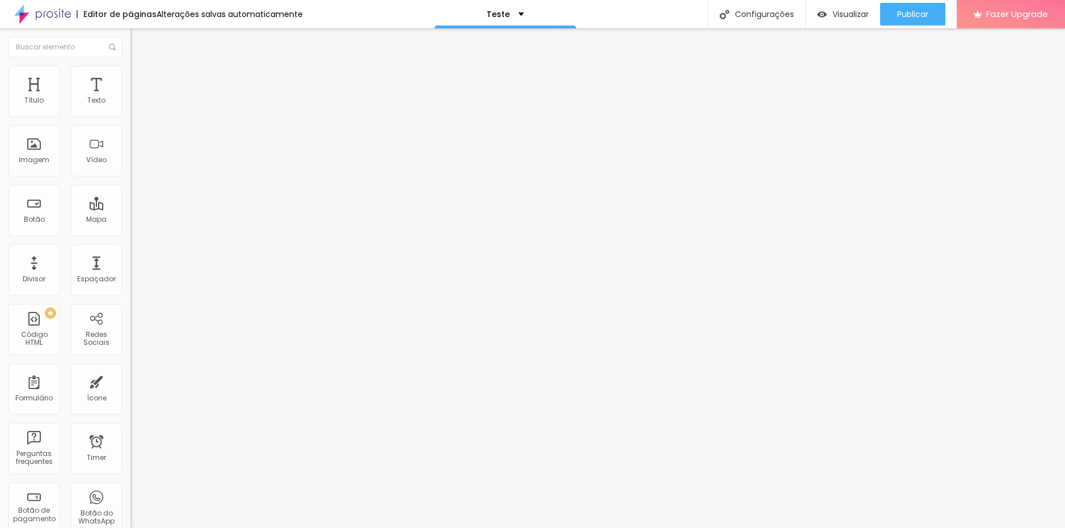
click at [130, 66] on li "Estilo" at bounding box center [195, 71] width 130 height 11
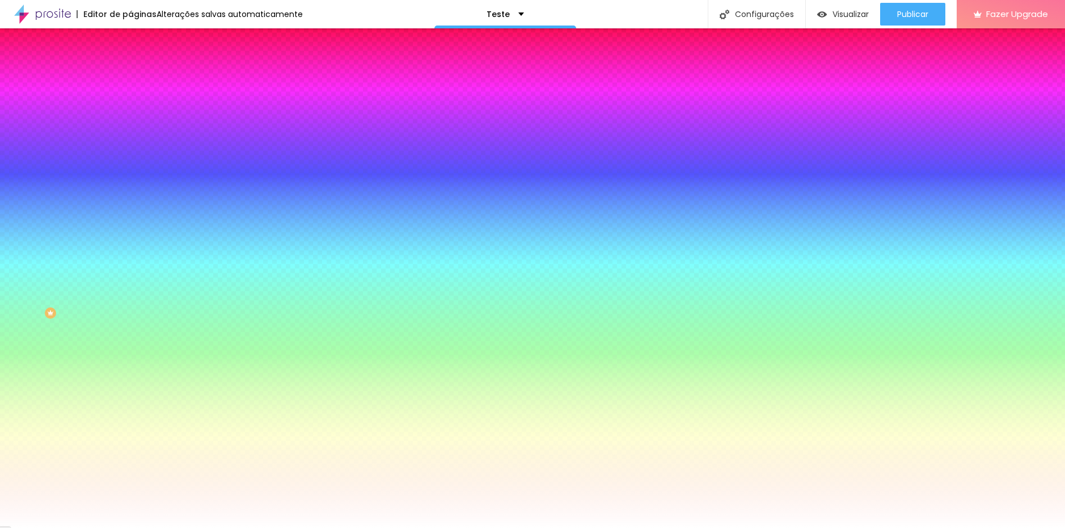
click at [130, 204] on button "button" at bounding box center [138, 198] width 16 height 12
click at [117, 528] on div at bounding box center [532, 528] width 1065 height 0
click at [135, 232] on icon "button" at bounding box center [138, 228] width 7 height 7
click at [243, 528] on div at bounding box center [532, 535] width 1065 height 0
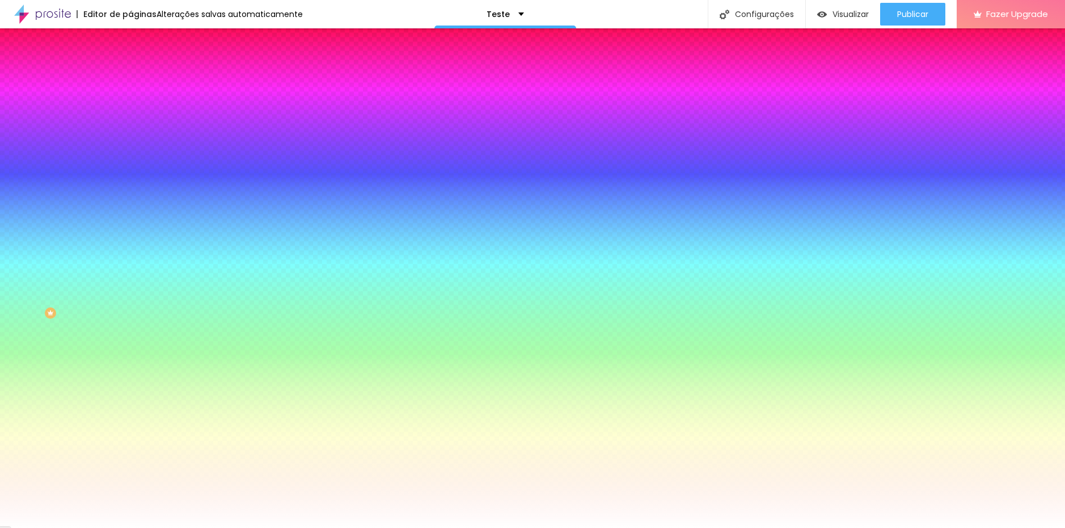
drag, startPoint x: 147, startPoint y: 434, endPoint x: 113, endPoint y: 438, distance: 34.2
drag, startPoint x: 124, startPoint y: 466, endPoint x: 31, endPoint y: 468, distance: 93.6
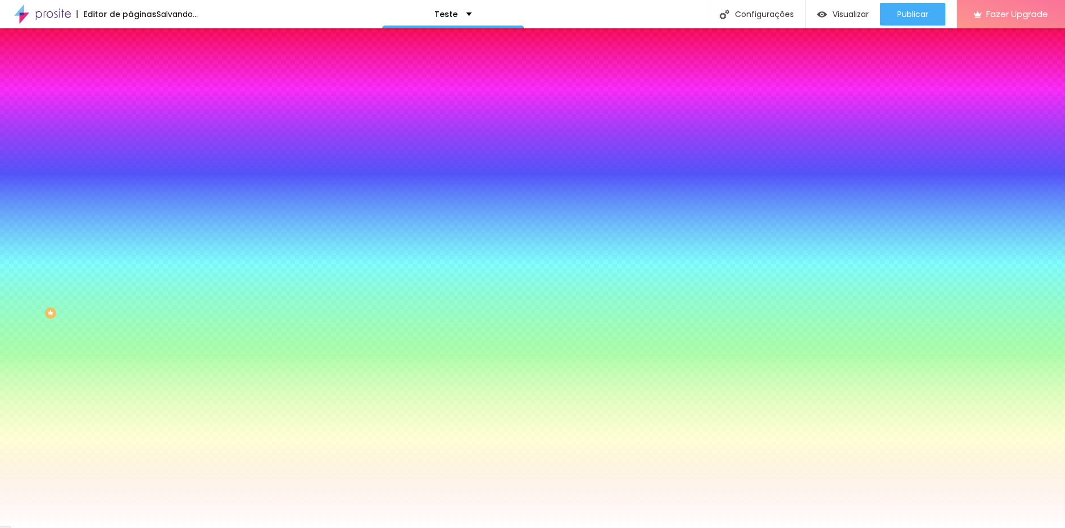
drag, startPoint x: 123, startPoint y: 468, endPoint x: 129, endPoint y: 467, distance: 6.3
paste input "F5CAC3"
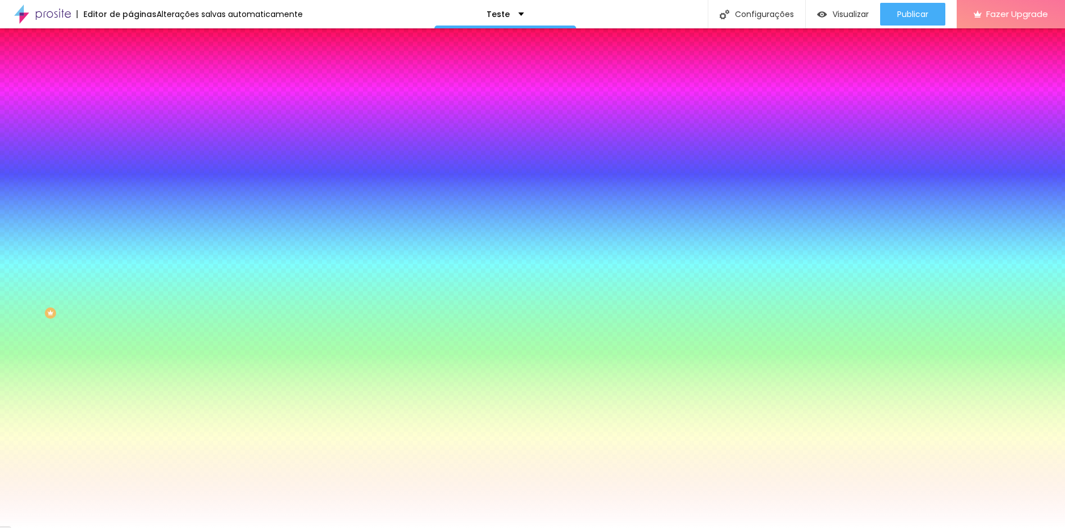
drag, startPoint x: 127, startPoint y: 466, endPoint x: 52, endPoint y: 472, distance: 75.7
drag, startPoint x: 250, startPoint y: 497, endPoint x: 248, endPoint y: 461, distance: 35.8
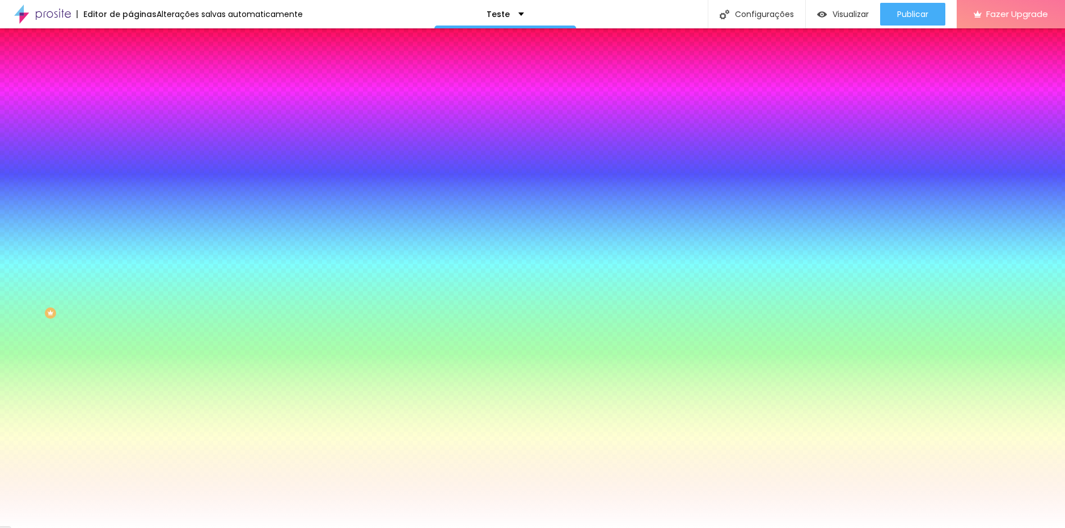
drag, startPoint x: 245, startPoint y: 463, endPoint x: 245, endPoint y: 471, distance: 8.5
drag, startPoint x: 244, startPoint y: 471, endPoint x: 244, endPoint y: 462, distance: 9.1
click at [75, 528] on div at bounding box center [532, 528] width 1065 height 0
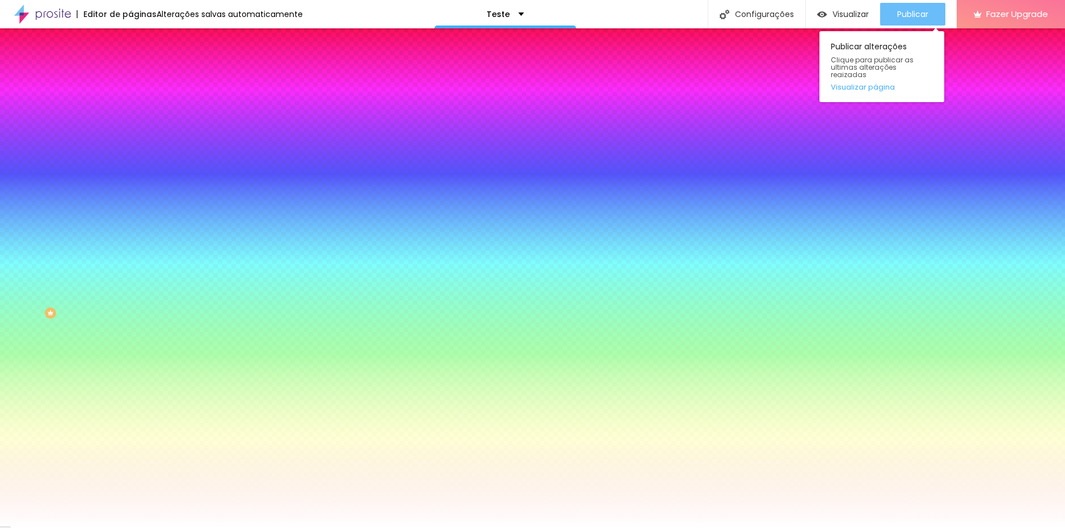
click at [921, 15] on span "Publicar" at bounding box center [912, 14] width 31 height 9
